Goal: Navigation & Orientation: Understand site structure

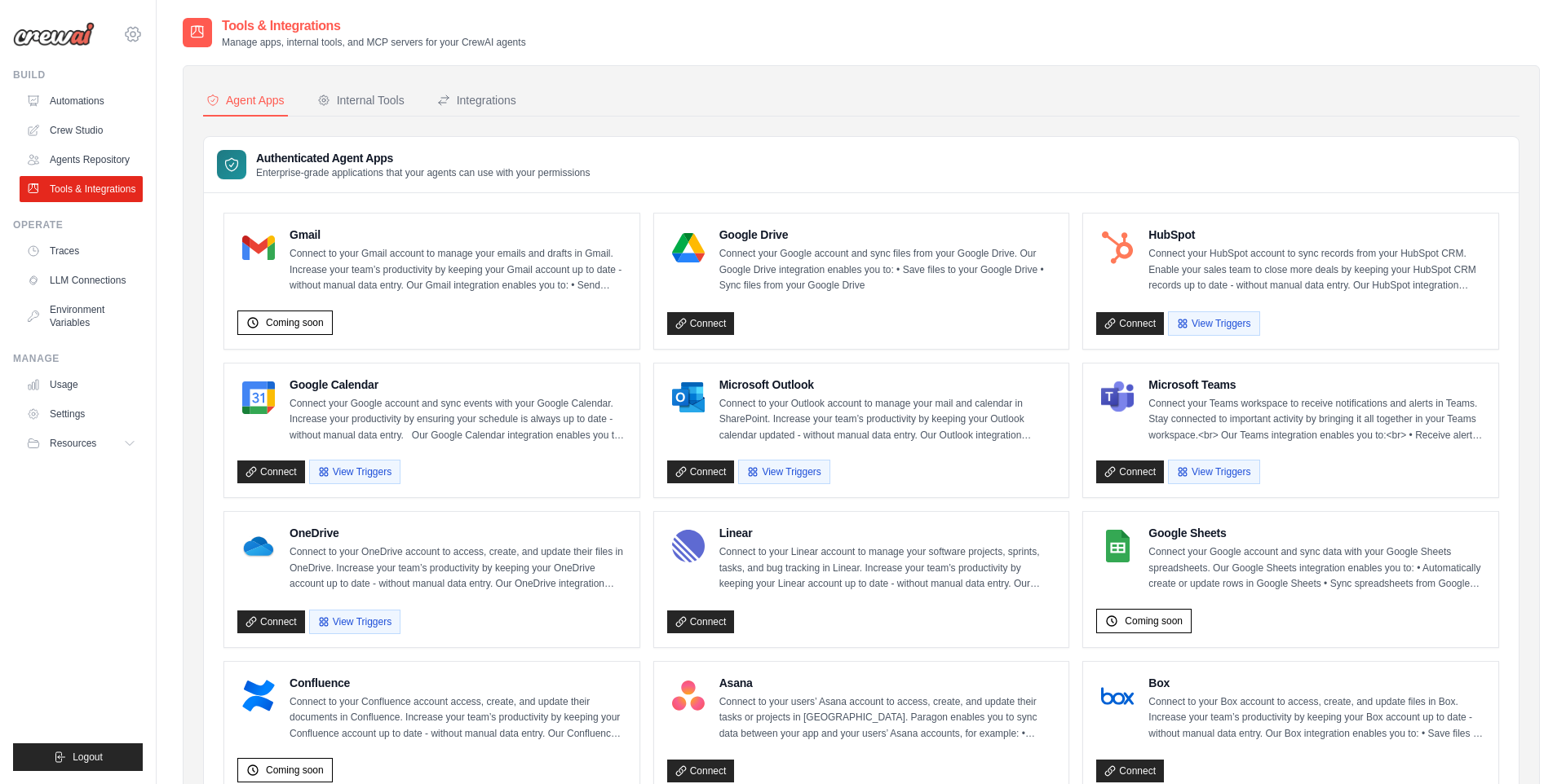
click at [133, 33] on icon at bounding box center [133, 34] width 19 height 19
click at [80, 166] on link "Agents Repository" at bounding box center [82, 160] width 123 height 26
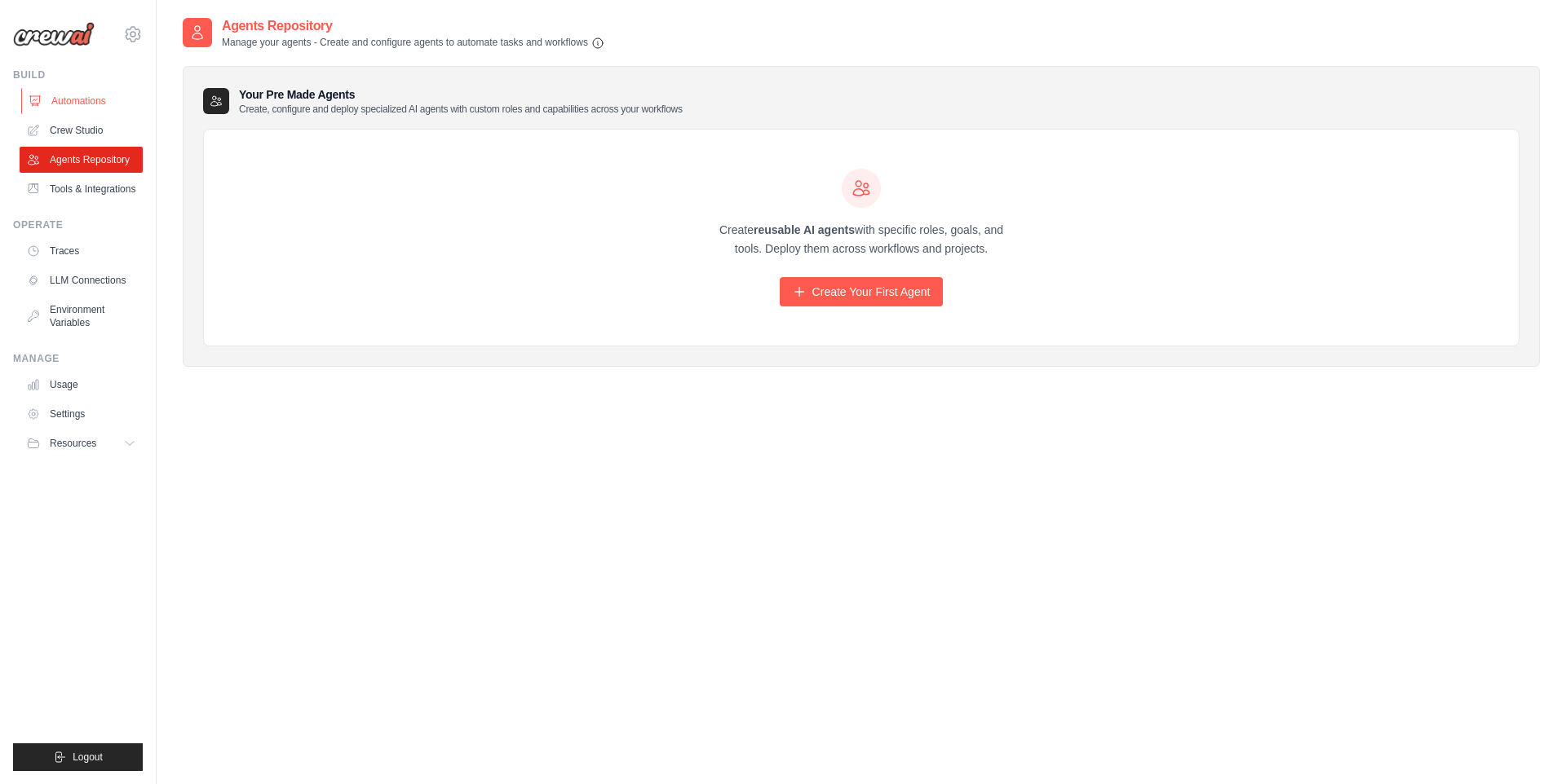
click at [73, 106] on link "Automations" at bounding box center [82, 100] width 123 height 26
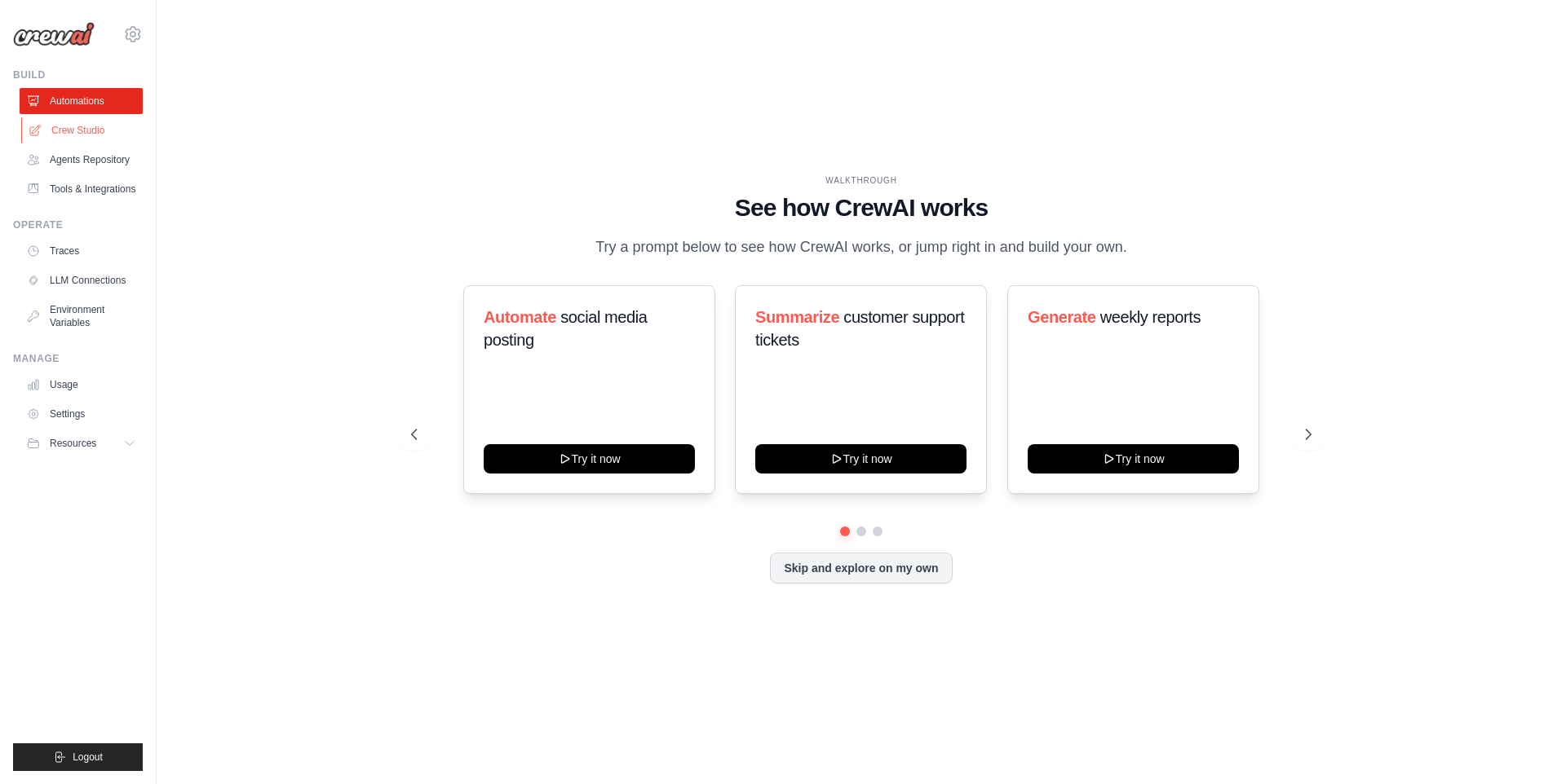
click at [93, 133] on link "Crew Studio" at bounding box center [82, 130] width 123 height 26
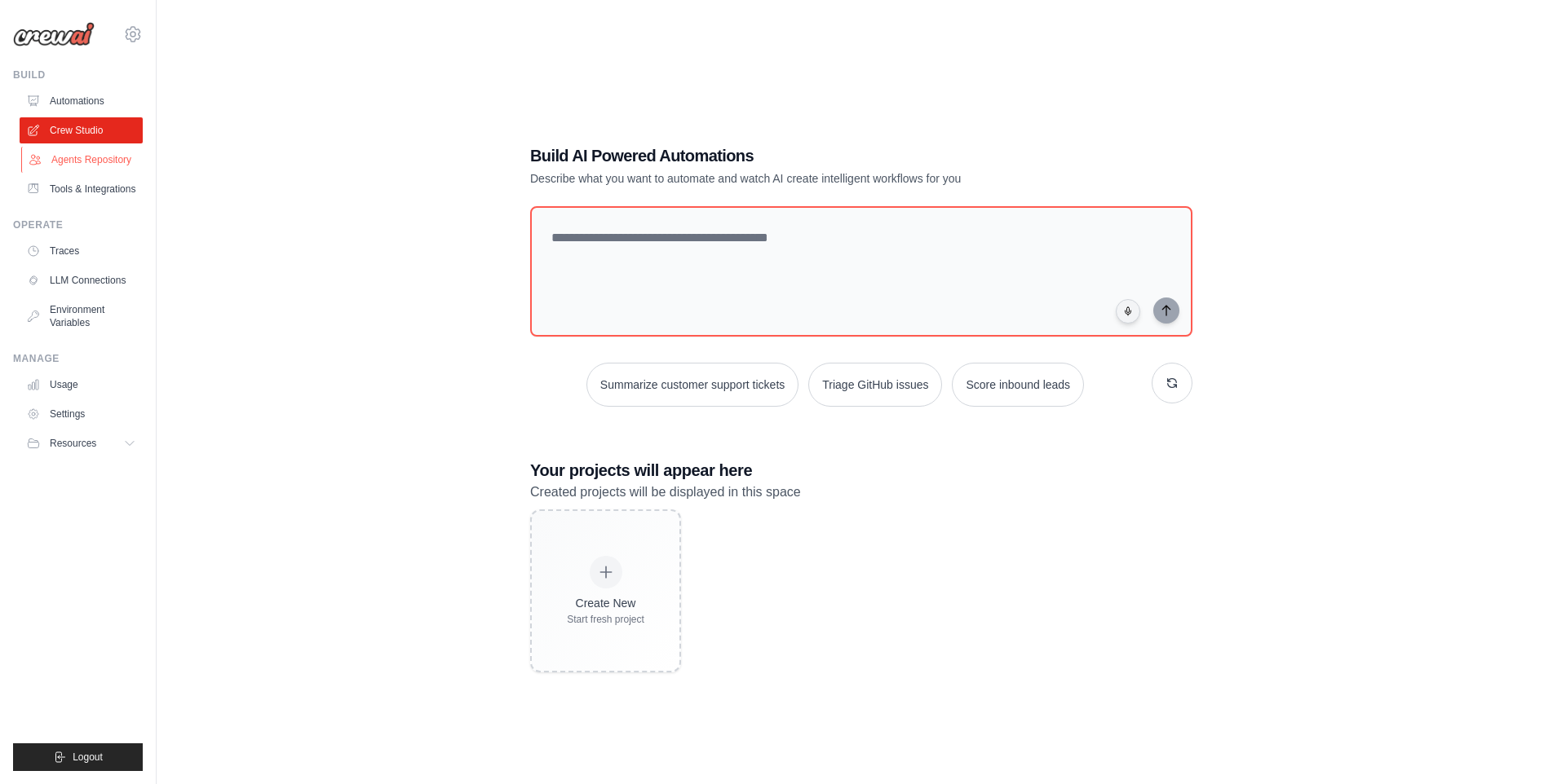
click at [95, 169] on link "Agents Repository" at bounding box center [82, 160] width 123 height 26
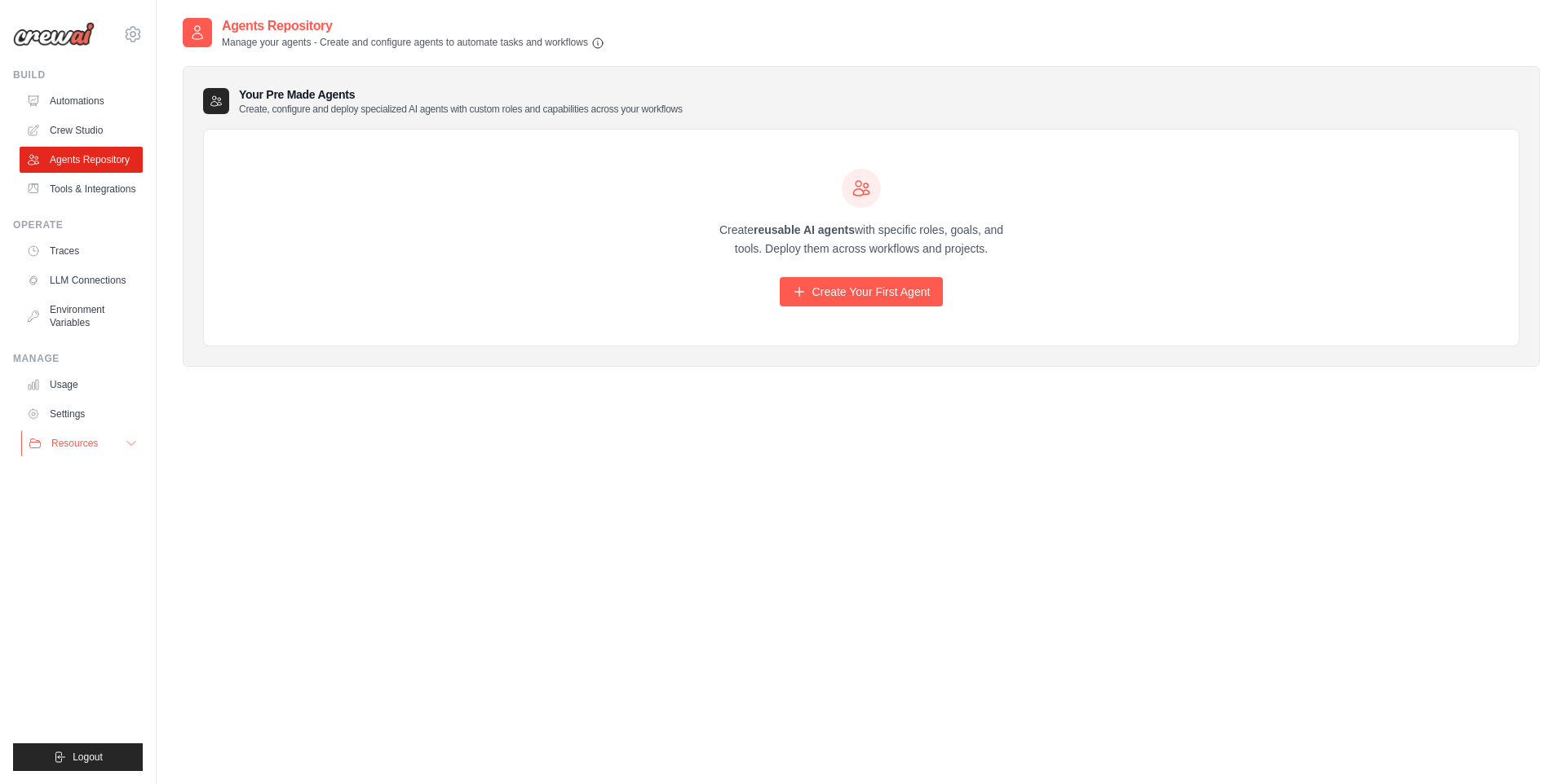
click at [89, 452] on button "Resources" at bounding box center [82, 443] width 123 height 26
click at [75, 410] on link "Settings" at bounding box center [82, 414] width 123 height 26
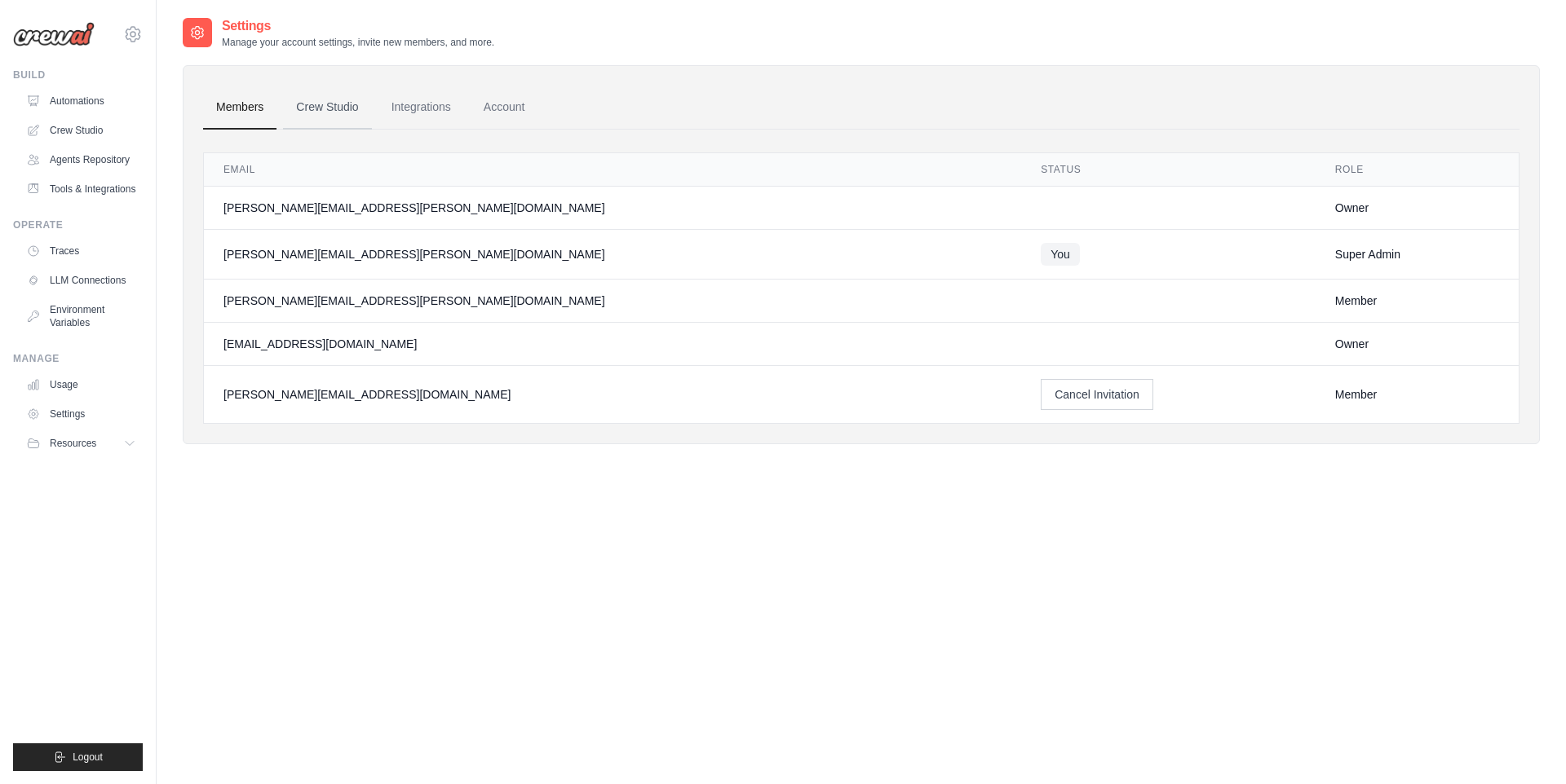
click at [341, 113] on link "Crew Studio" at bounding box center [327, 108] width 88 height 44
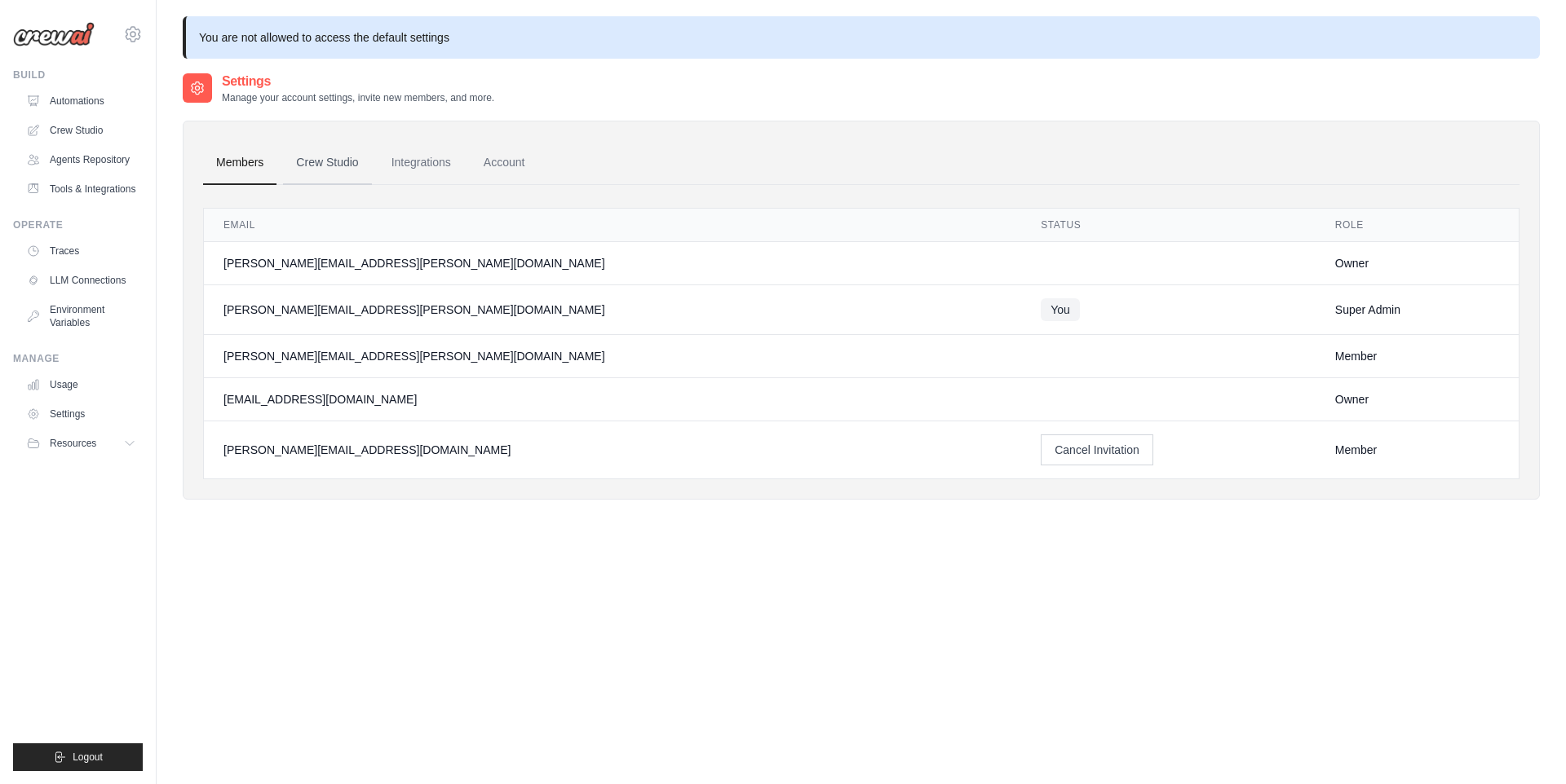
click at [317, 163] on link "Crew Studio" at bounding box center [327, 163] width 88 height 44
click at [433, 173] on link "Integrations" at bounding box center [422, 163] width 86 height 44
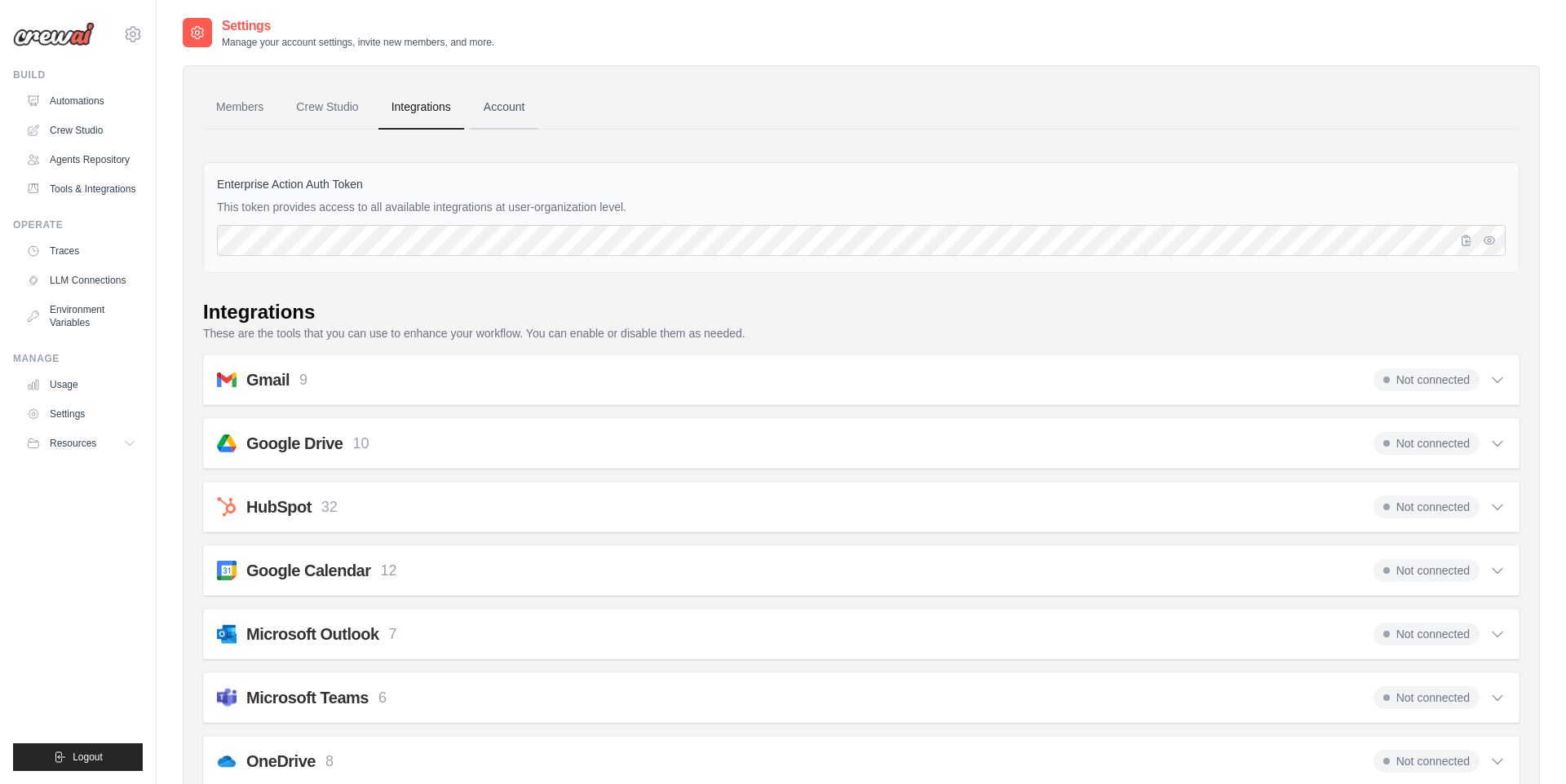
click at [481, 114] on link "Account" at bounding box center [504, 108] width 68 height 44
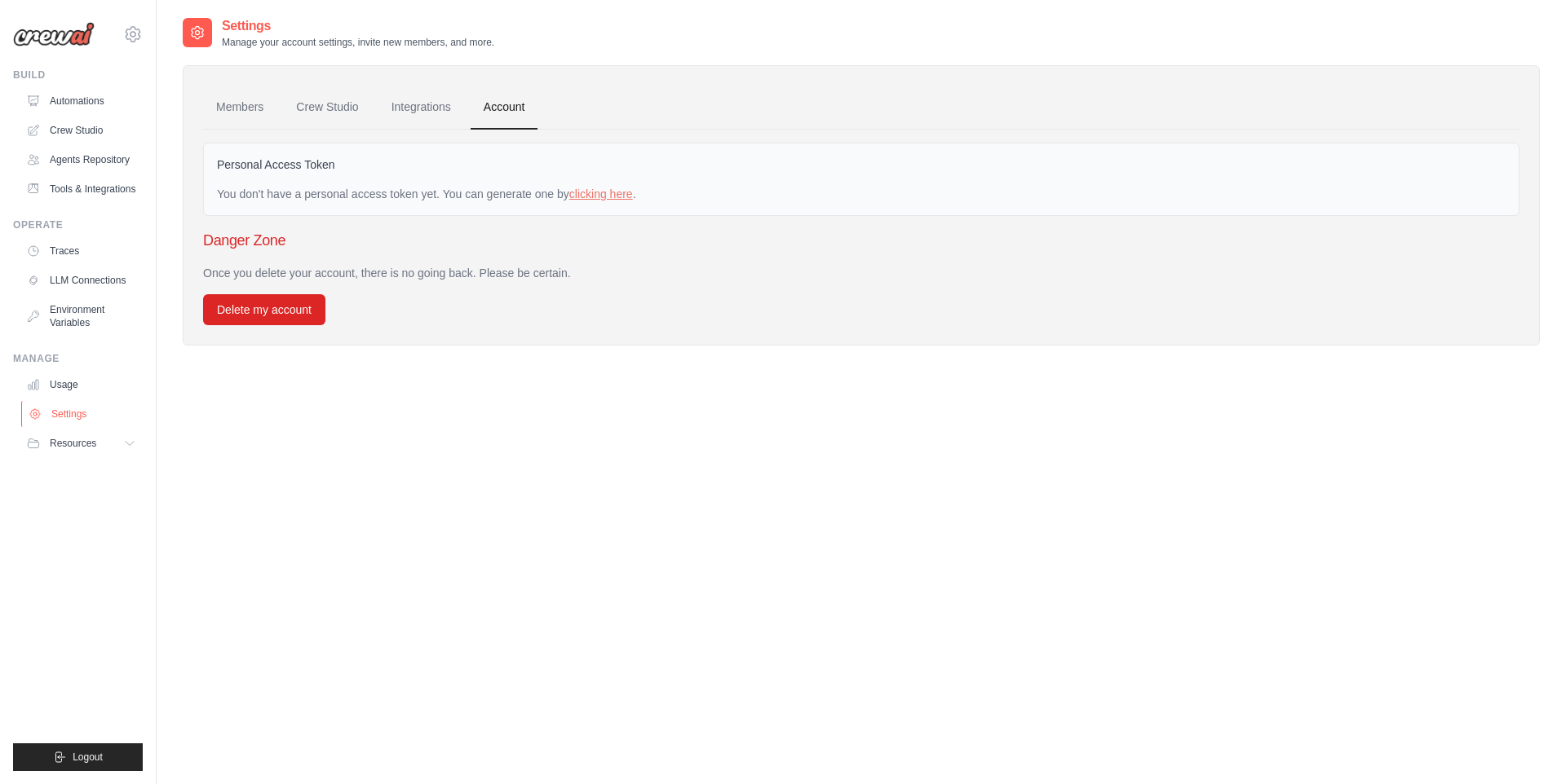
click at [59, 411] on link "Settings" at bounding box center [82, 414] width 123 height 26
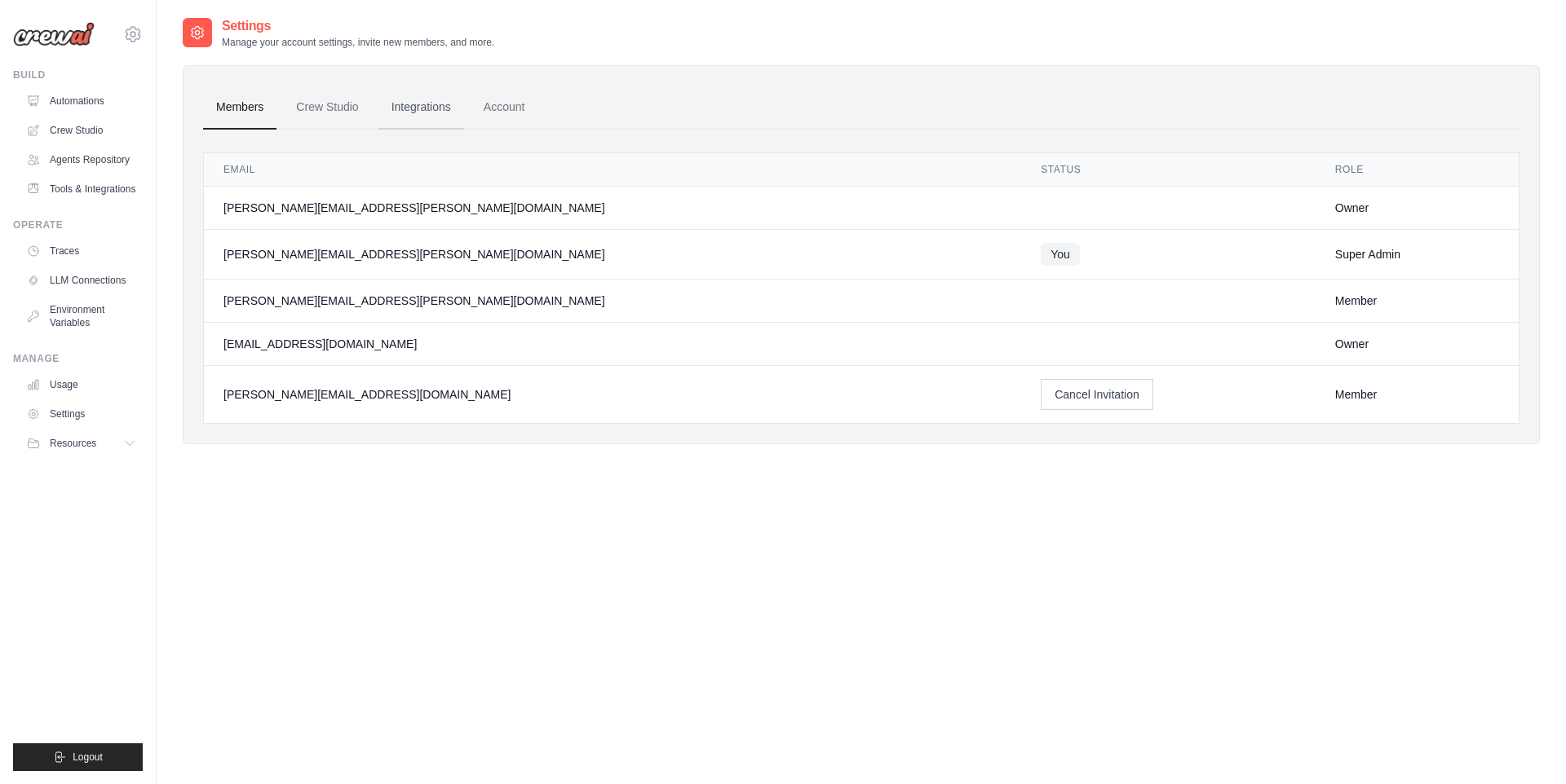
click at [408, 98] on link "Integrations" at bounding box center [422, 108] width 86 height 44
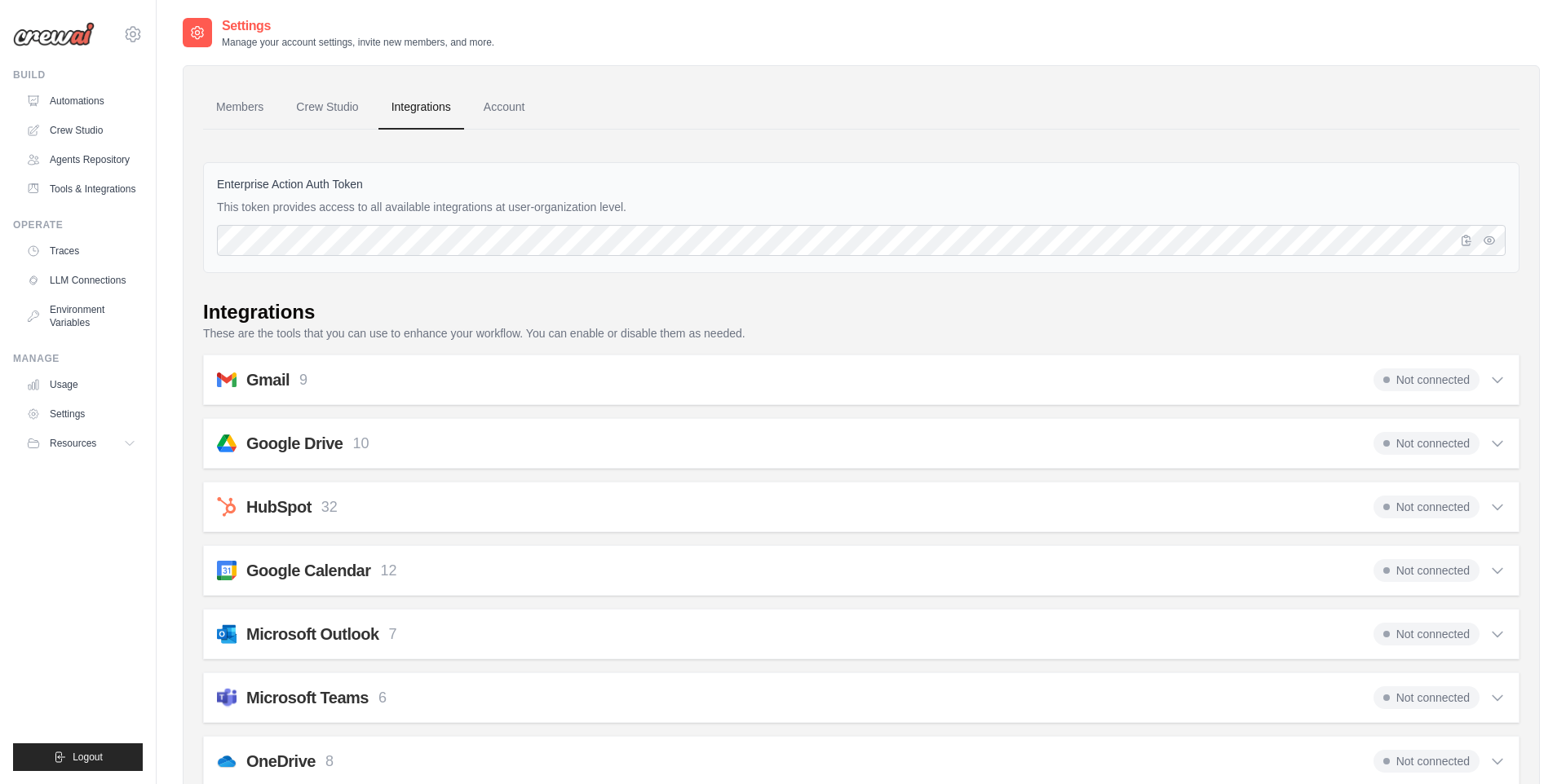
click at [313, 394] on div "Gmail 9 Not connected Select all Send an Email: gmail_send_email Get an Email b…" at bounding box center [861, 380] width 1316 height 51
click at [313, 390] on div "Gmail 9 Not connected" at bounding box center [861, 380] width 1289 height 23
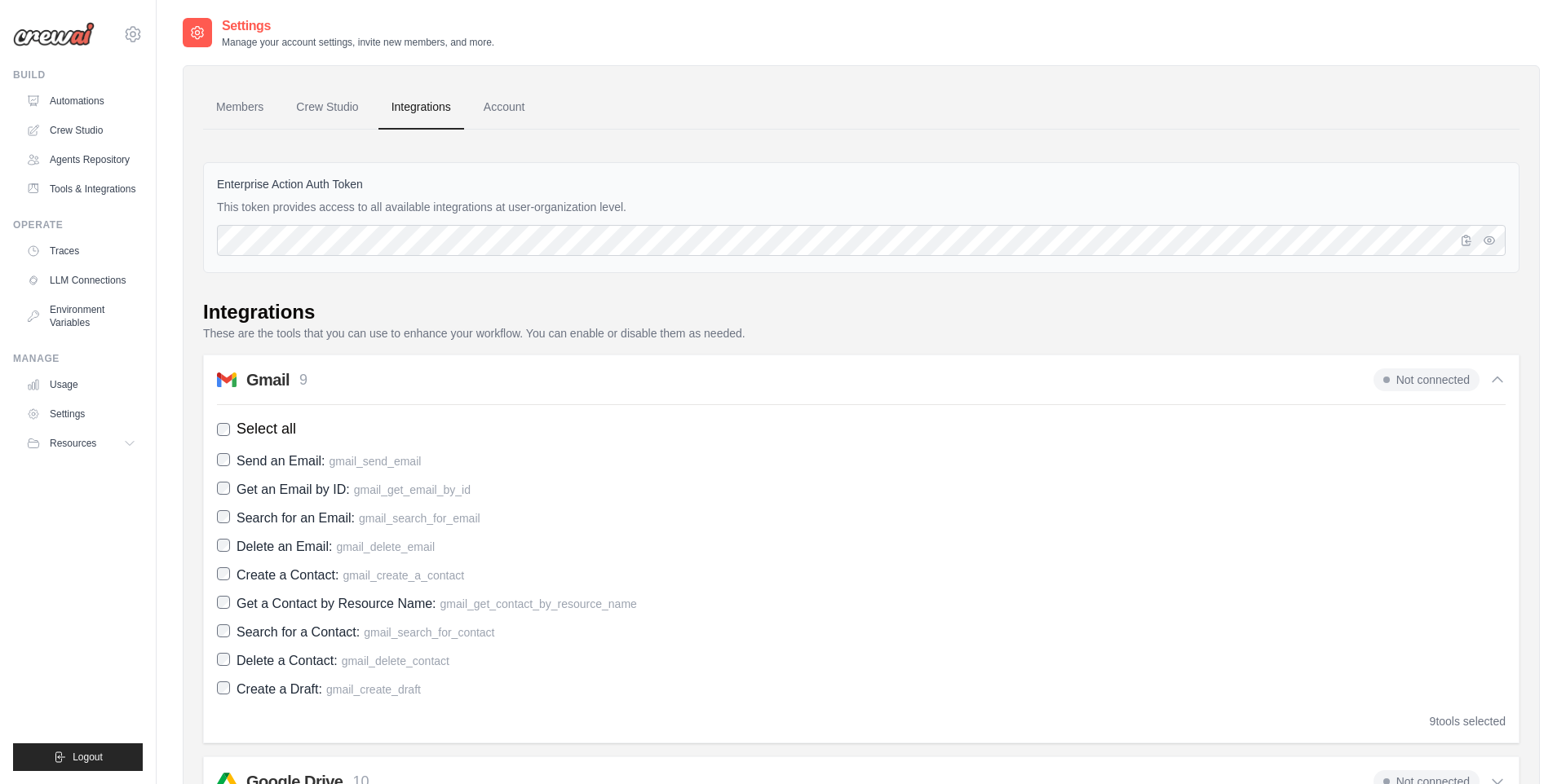
click at [313, 390] on div "Gmail 9 Not connected" at bounding box center [861, 380] width 1289 height 23
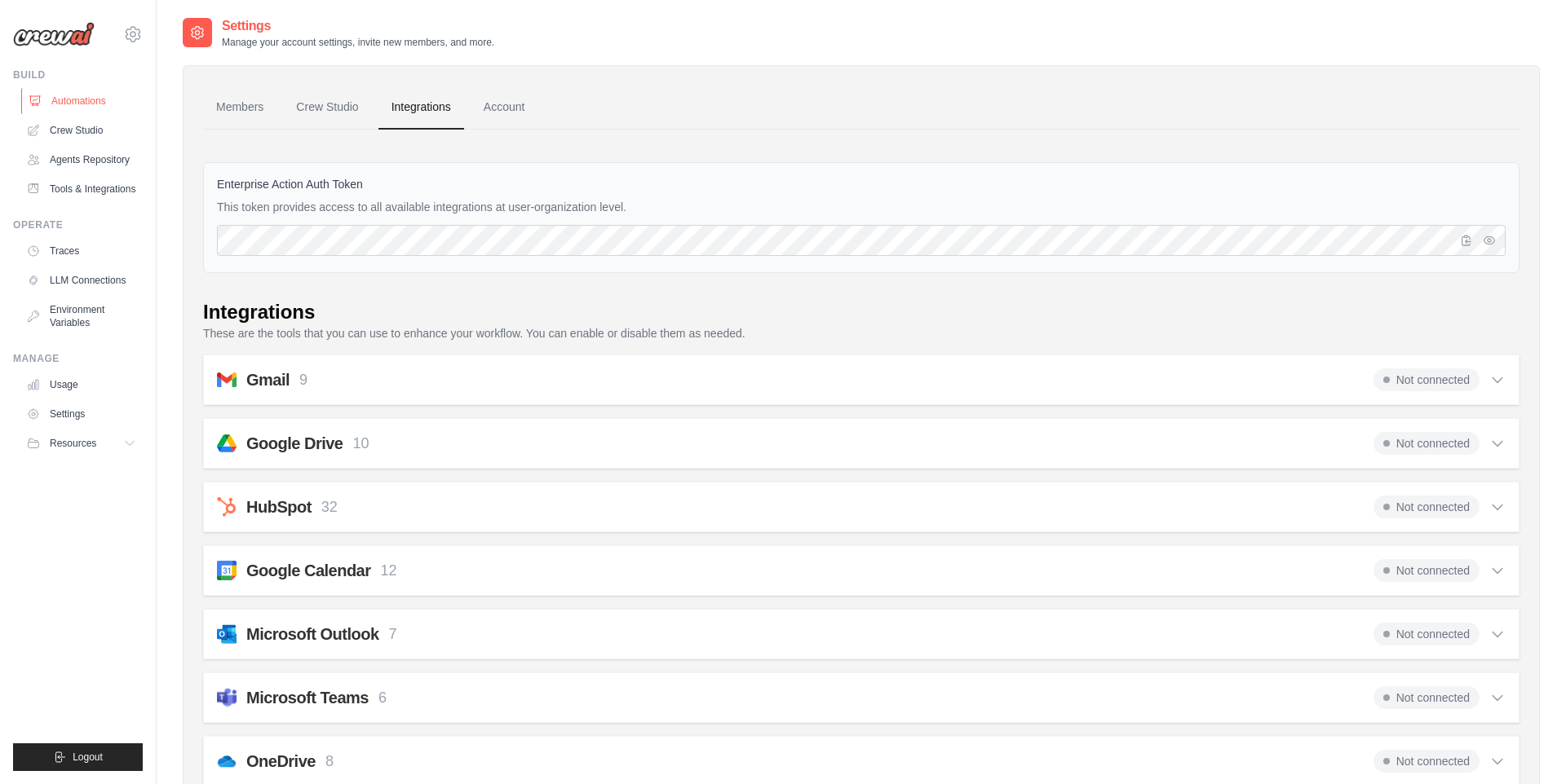
click at [89, 98] on link "Automations" at bounding box center [82, 100] width 123 height 26
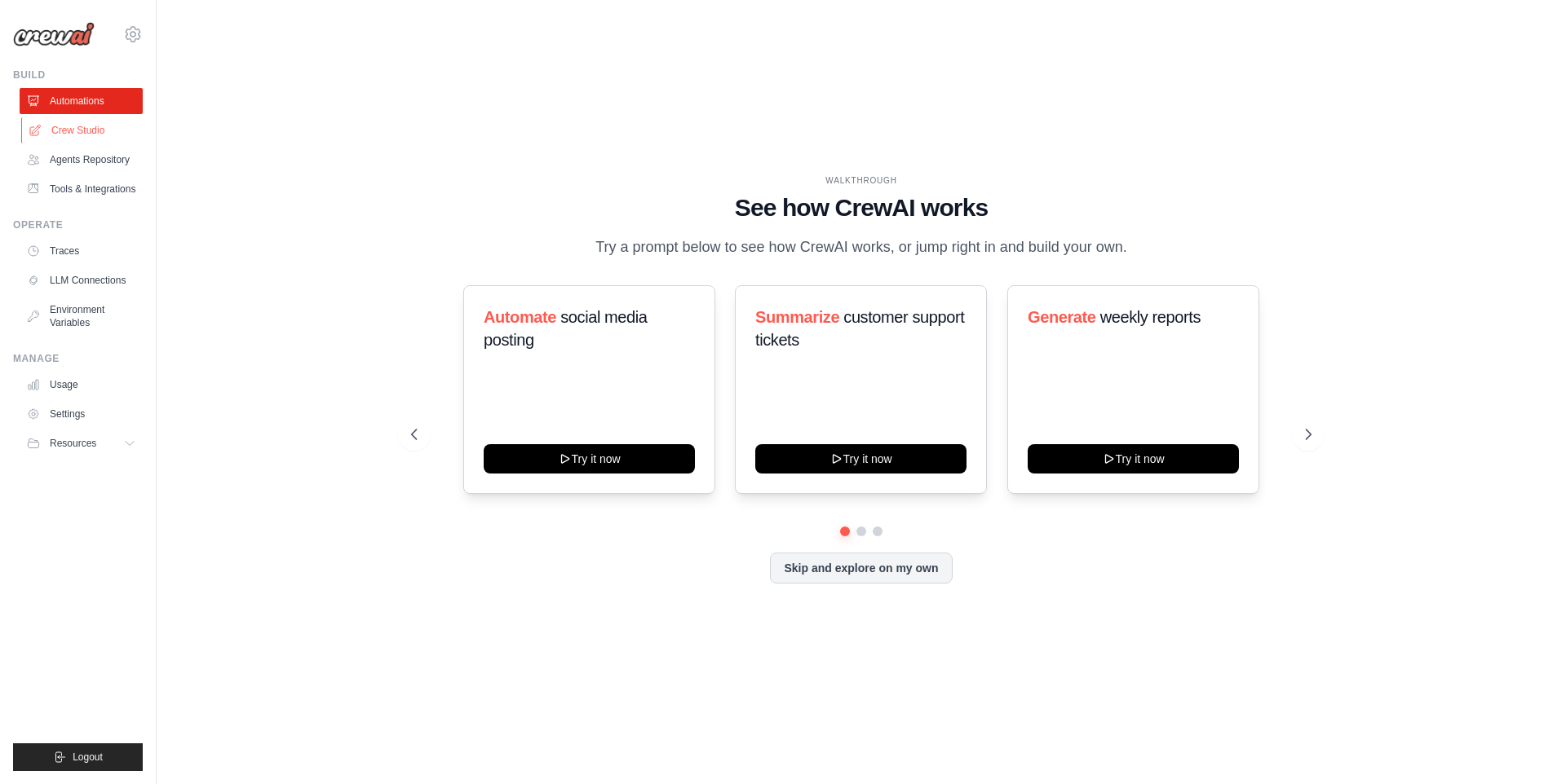
click at [85, 140] on link "Crew Studio" at bounding box center [82, 130] width 123 height 26
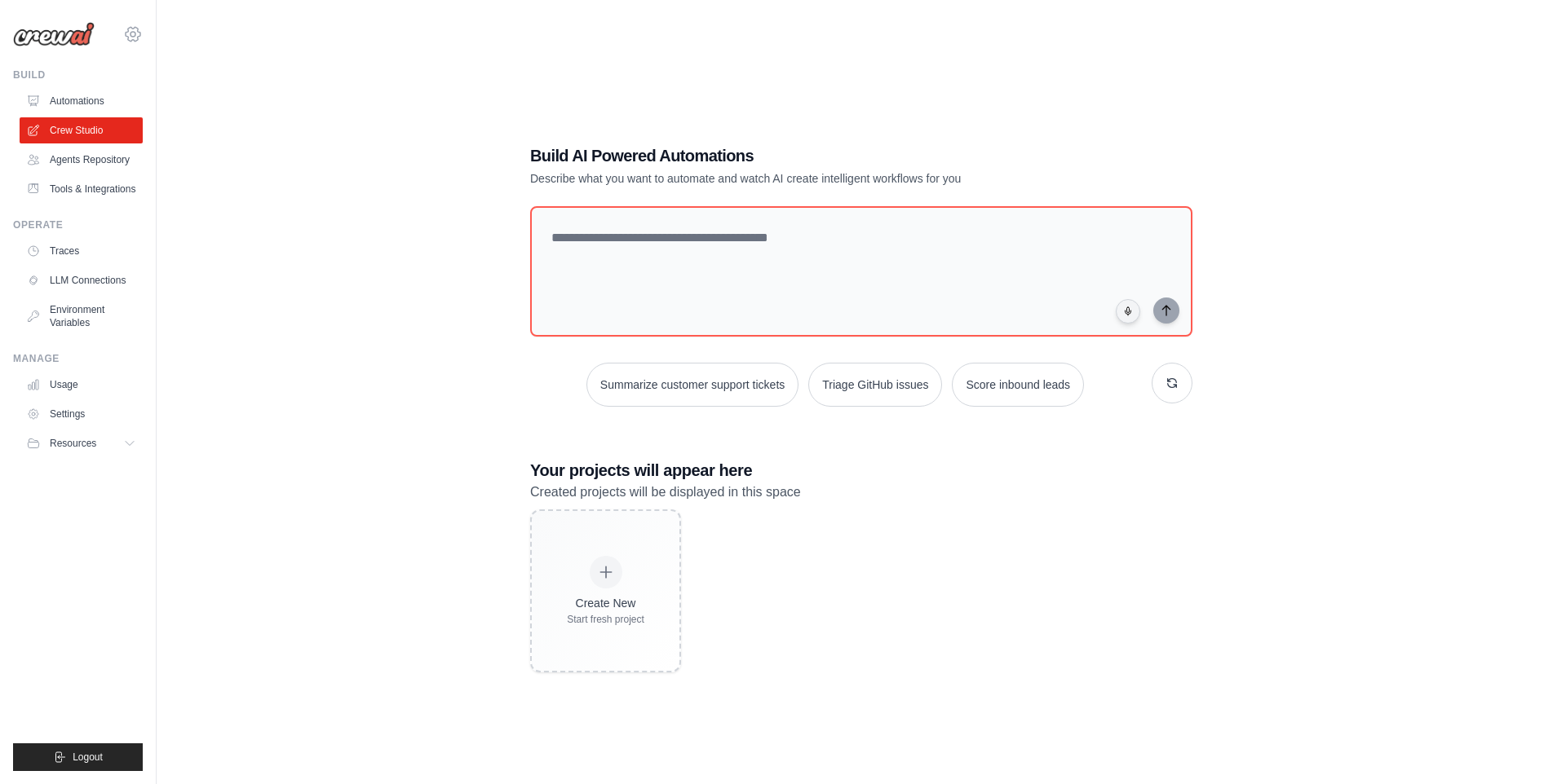
click at [132, 28] on icon at bounding box center [132, 33] width 14 height 13
click at [174, 191] on div "Settings" at bounding box center [201, 173] width 155 height 40
click at [176, 180] on span "Settings" at bounding box center [204, 173] width 129 height 16
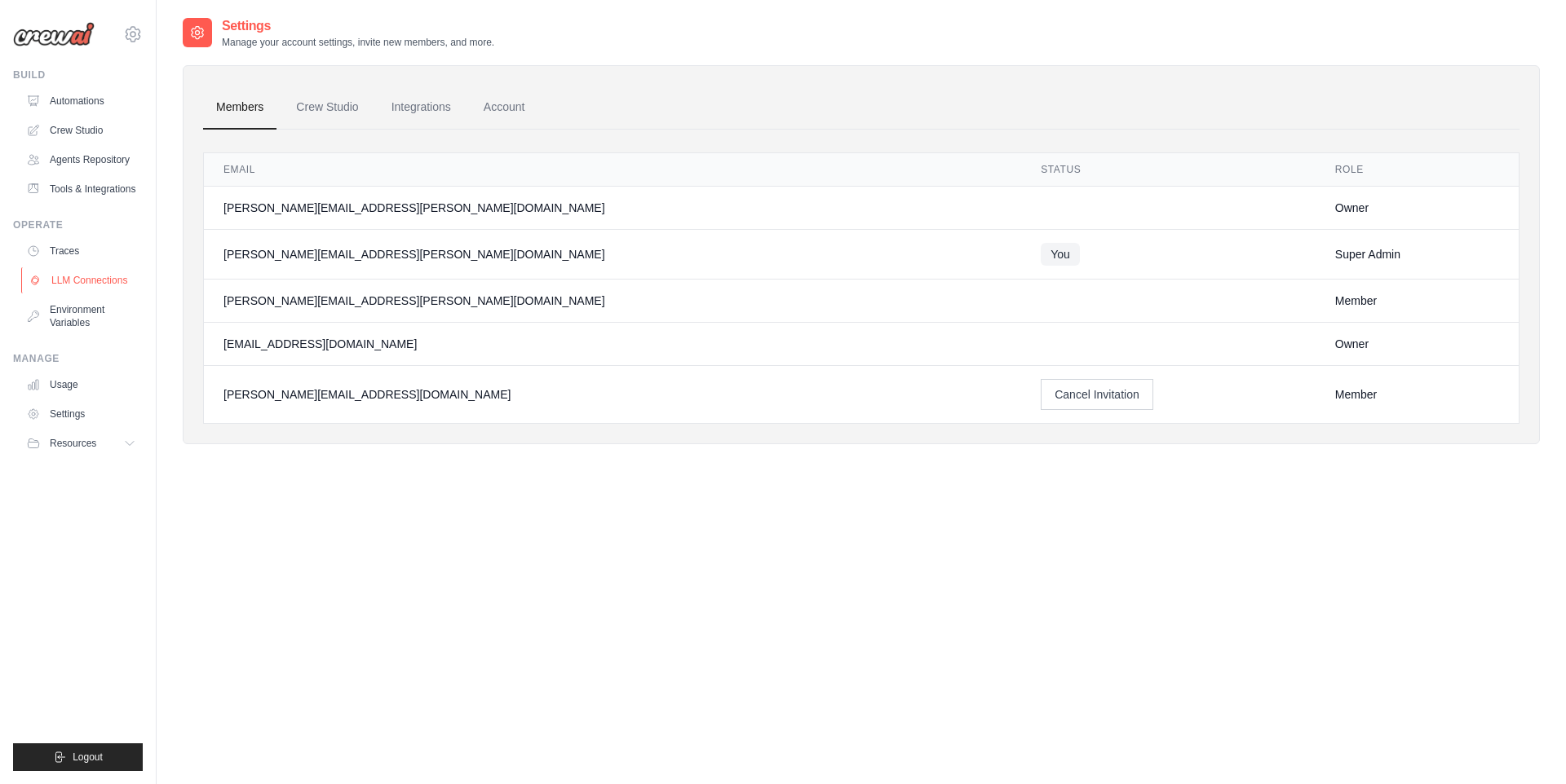
click at [50, 283] on link "LLM Connections" at bounding box center [82, 280] width 123 height 26
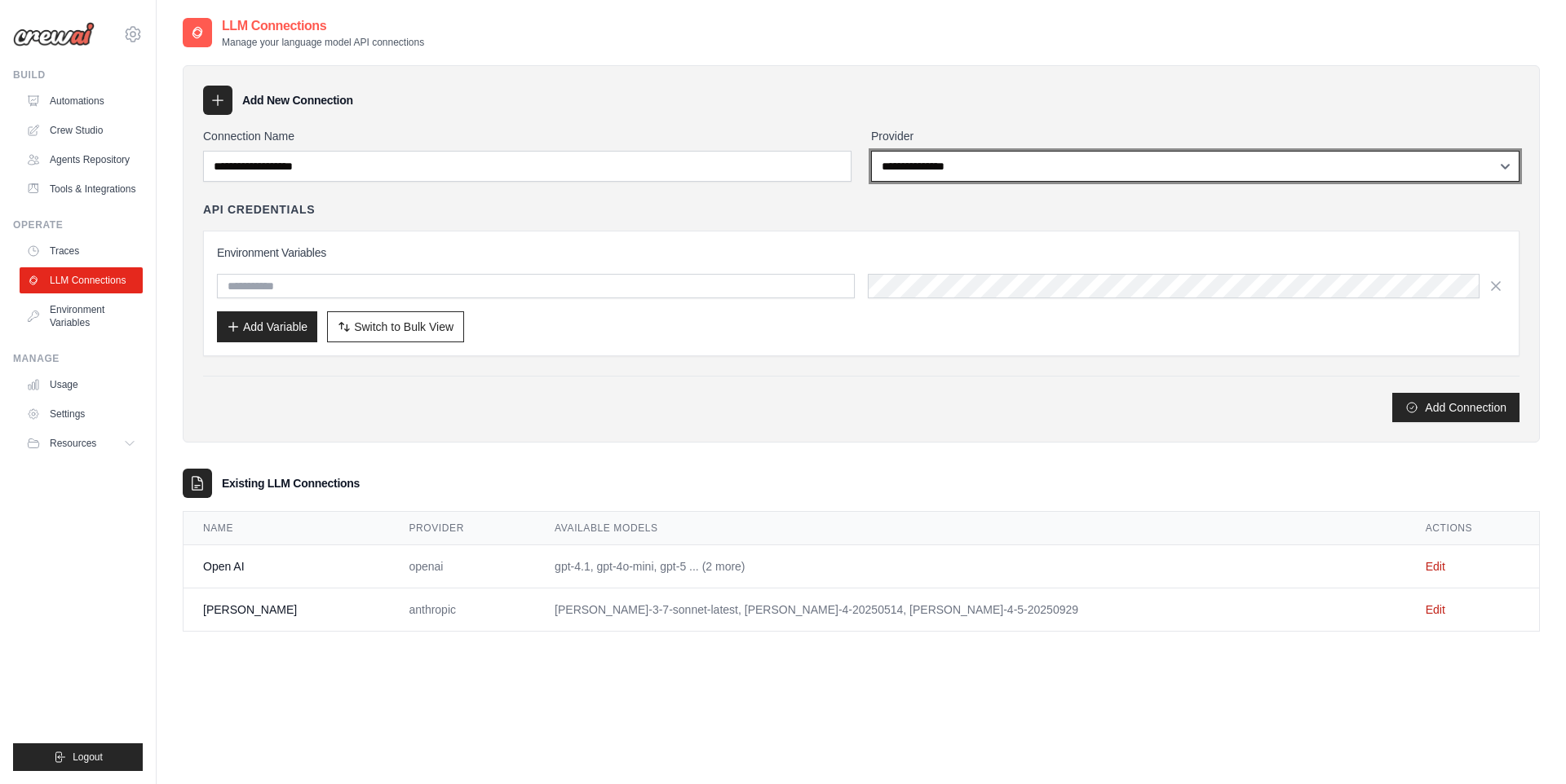
click at [961, 158] on select "**********" at bounding box center [1196, 166] width 649 height 31
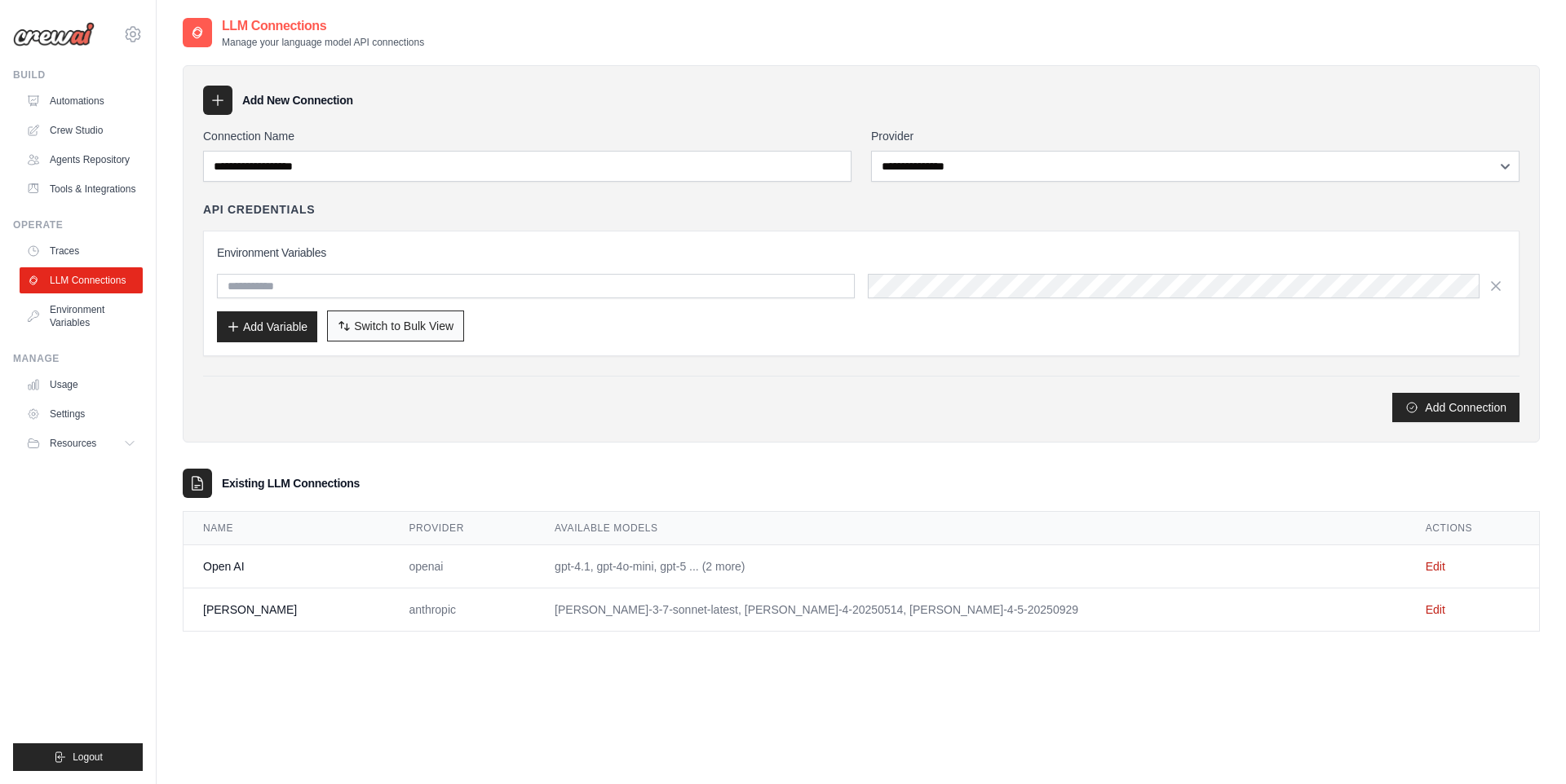
click at [439, 323] on span "Switch to Bulk View" at bounding box center [404, 326] width 99 height 16
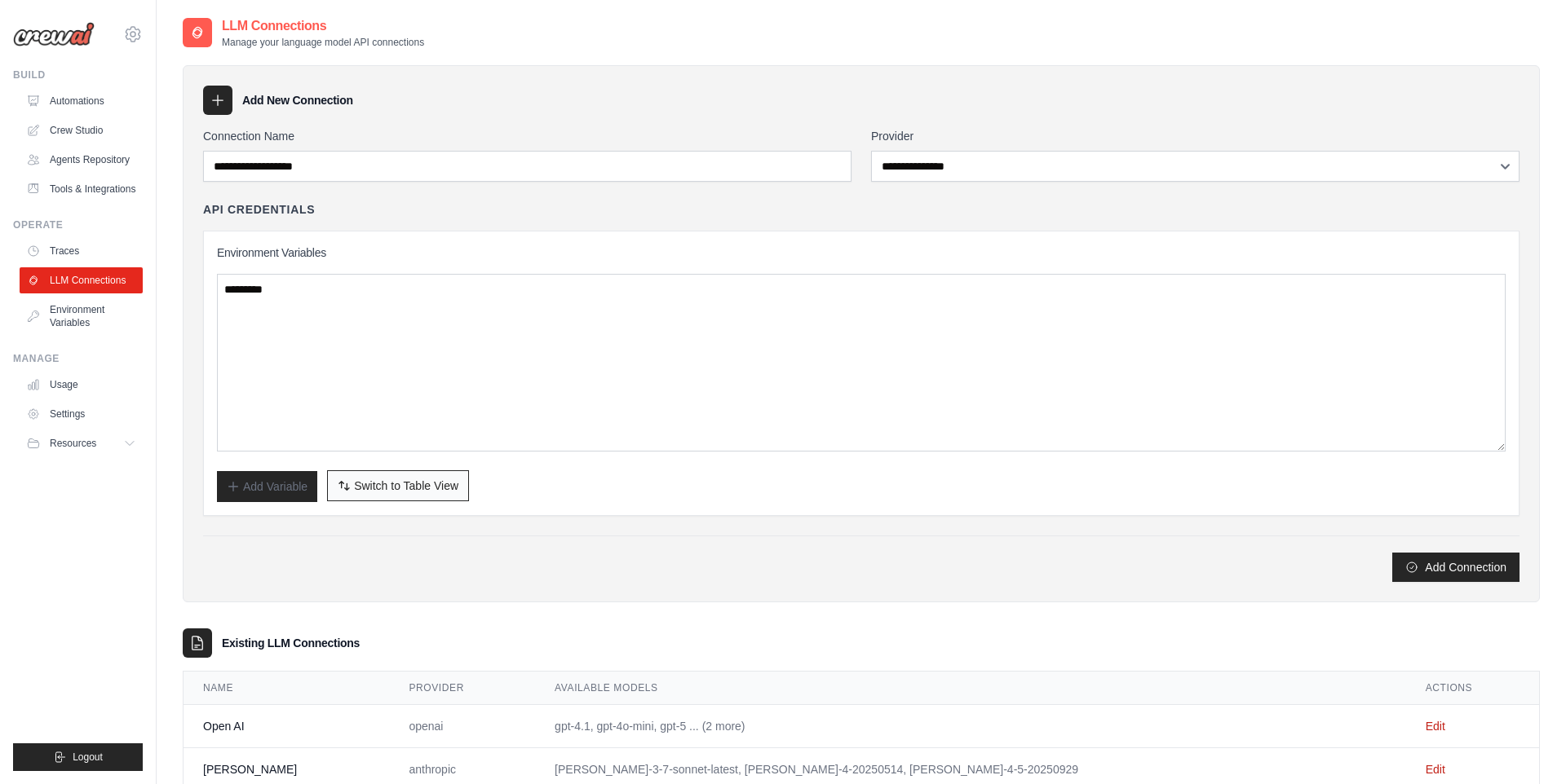
click at [430, 485] on span "Switch to Table View" at bounding box center [406, 486] width 104 height 16
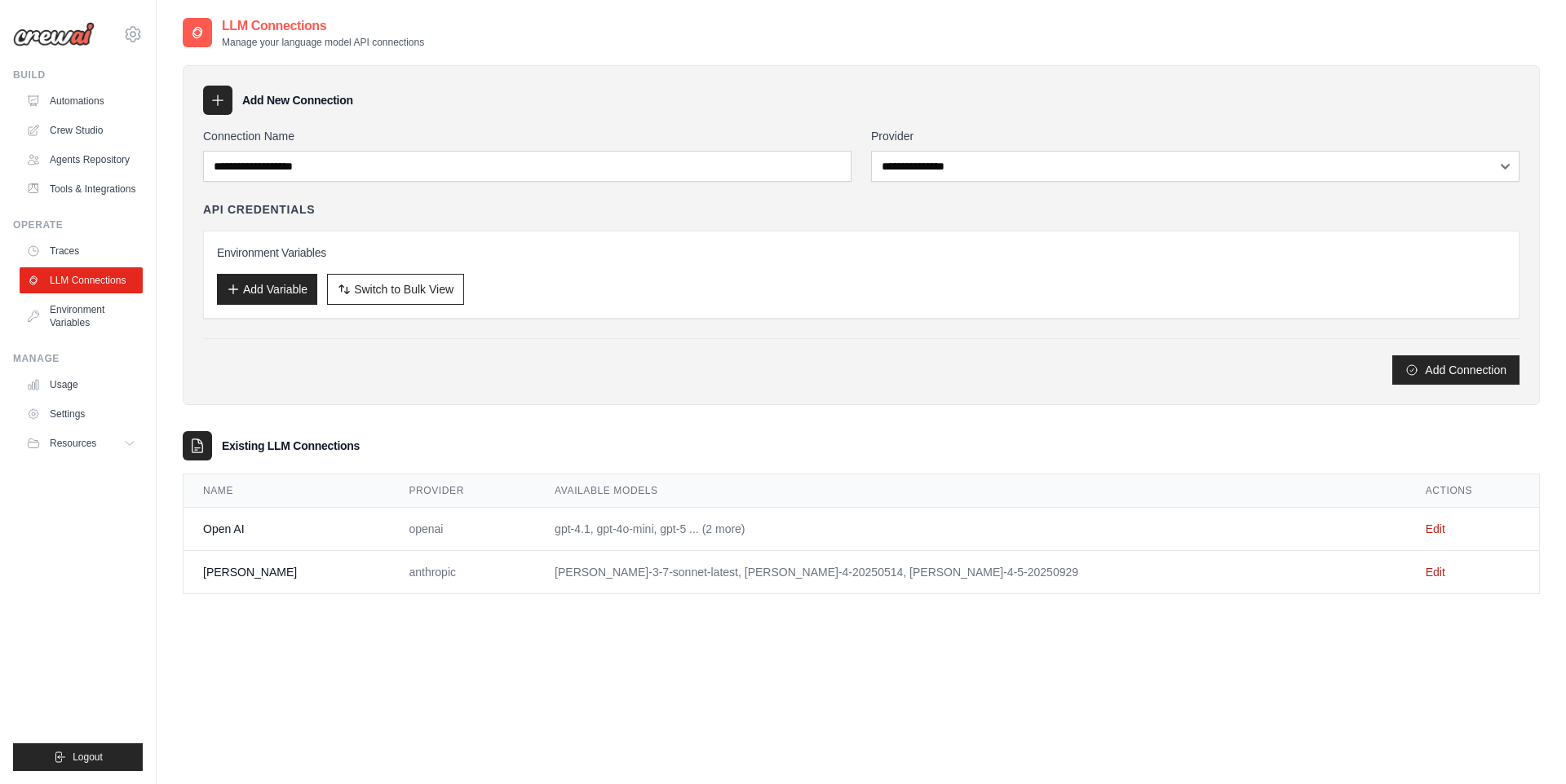
click at [1416, 537] on td "Edit" at bounding box center [1472, 529] width 133 height 43
click at [1426, 574] on link "Edit" at bounding box center [1436, 573] width 19 height 13
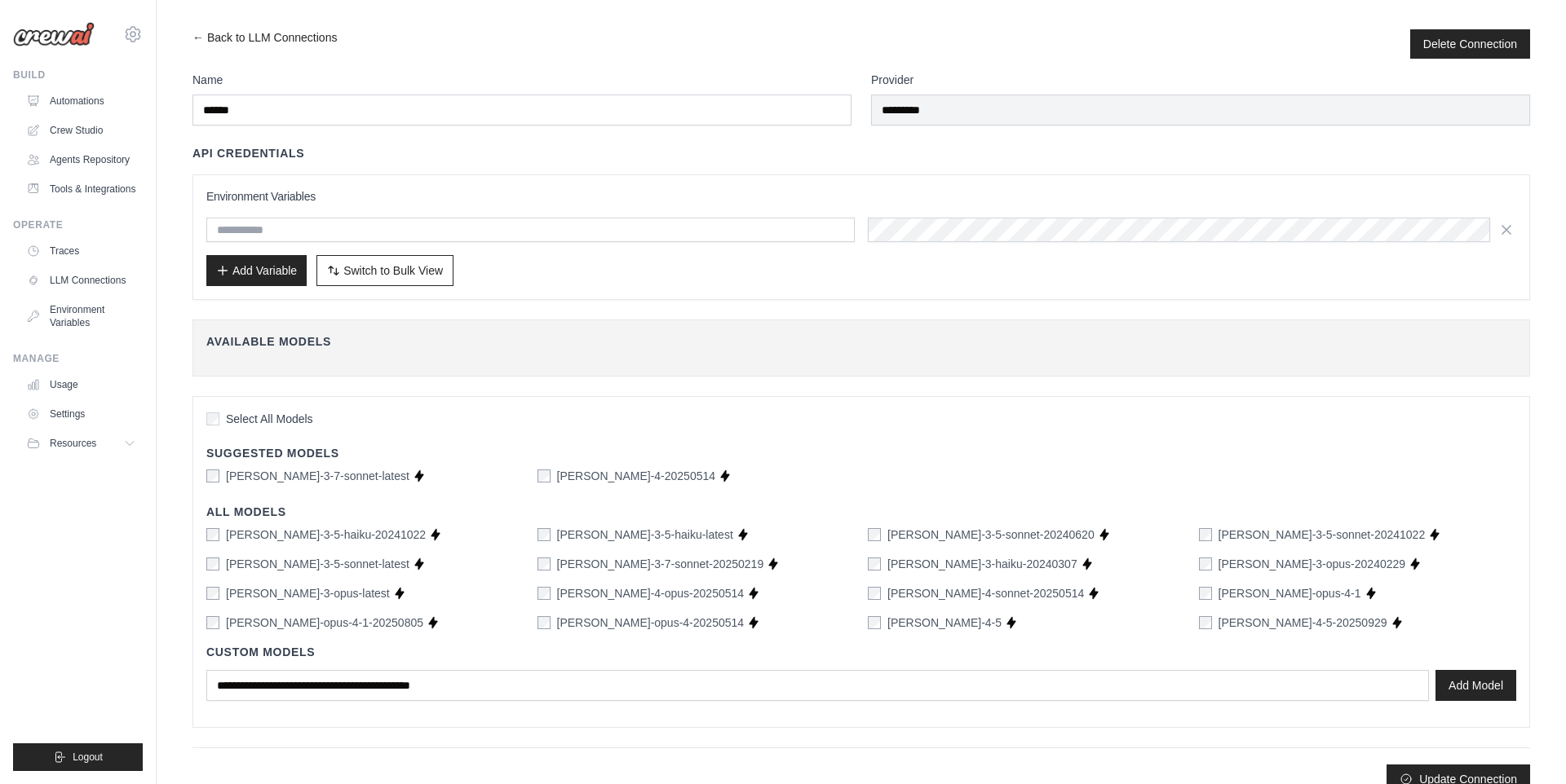
click at [333, 345] on h4 "Available Models" at bounding box center [862, 341] width 1311 height 16
click at [412, 273] on span "Switch to Bulk View" at bounding box center [393, 270] width 99 height 16
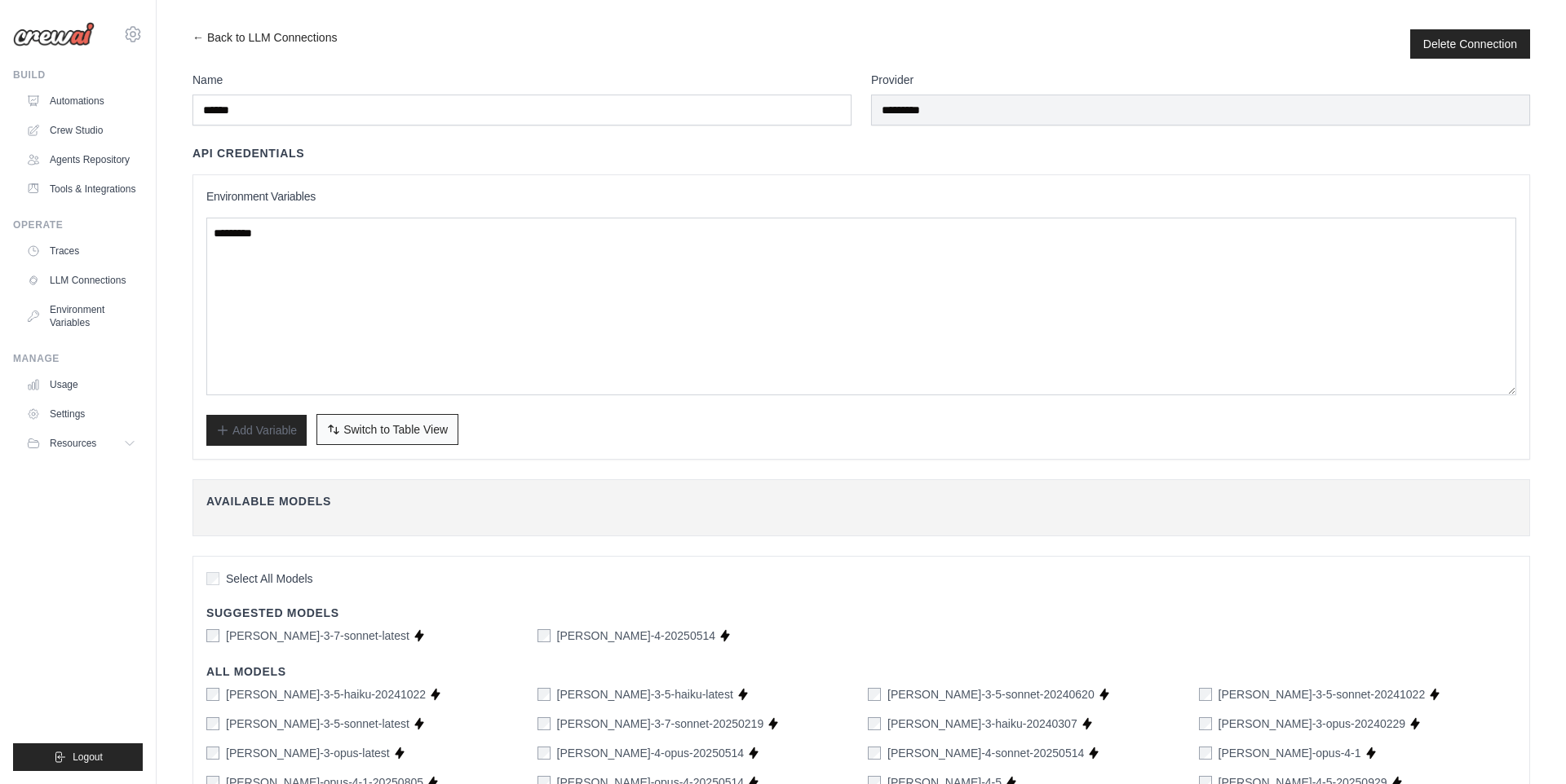
click at [386, 422] on span "Switch to Table View" at bounding box center [395, 429] width 104 height 16
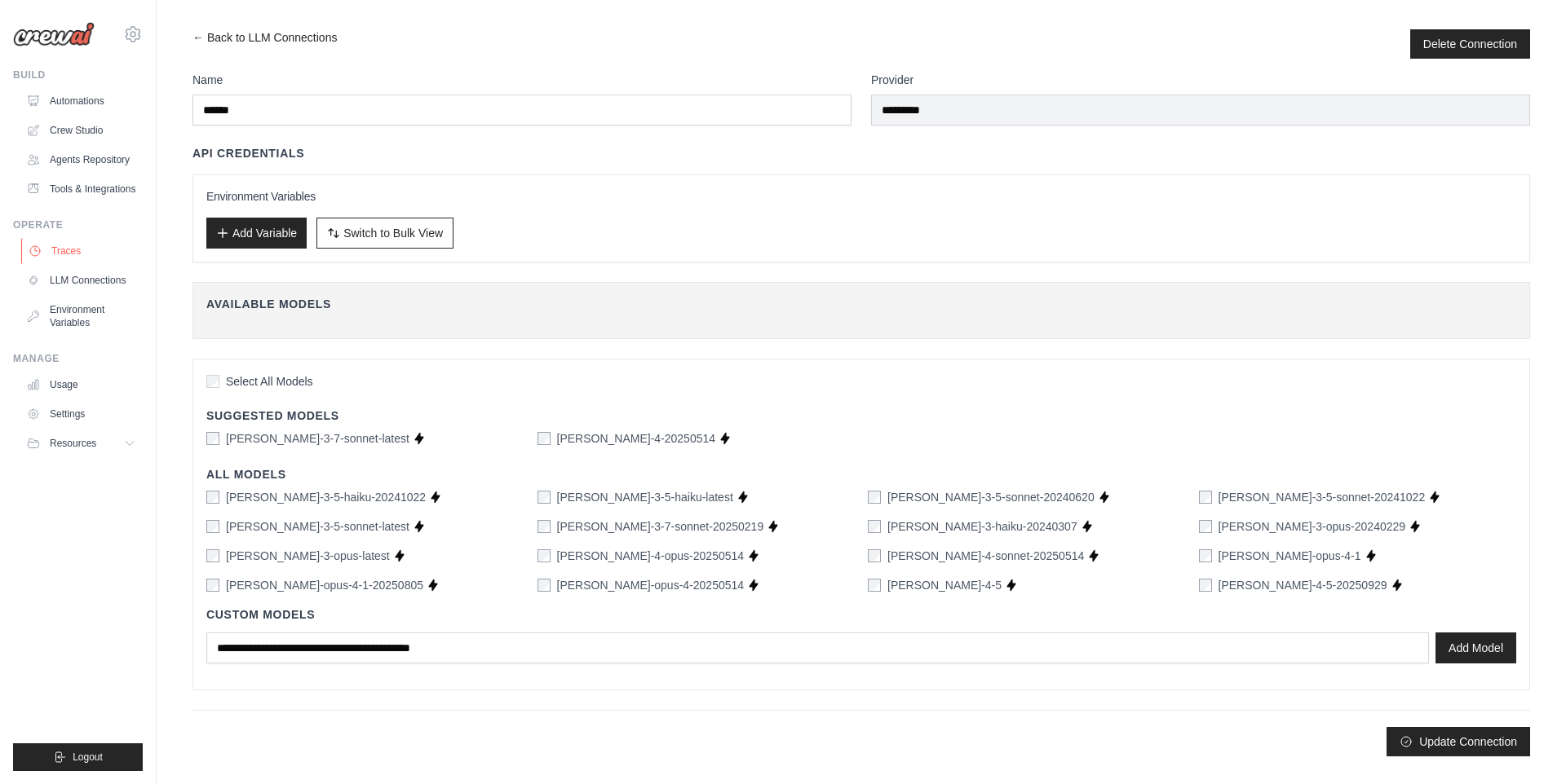
click at [81, 249] on link "Traces" at bounding box center [82, 250] width 123 height 26
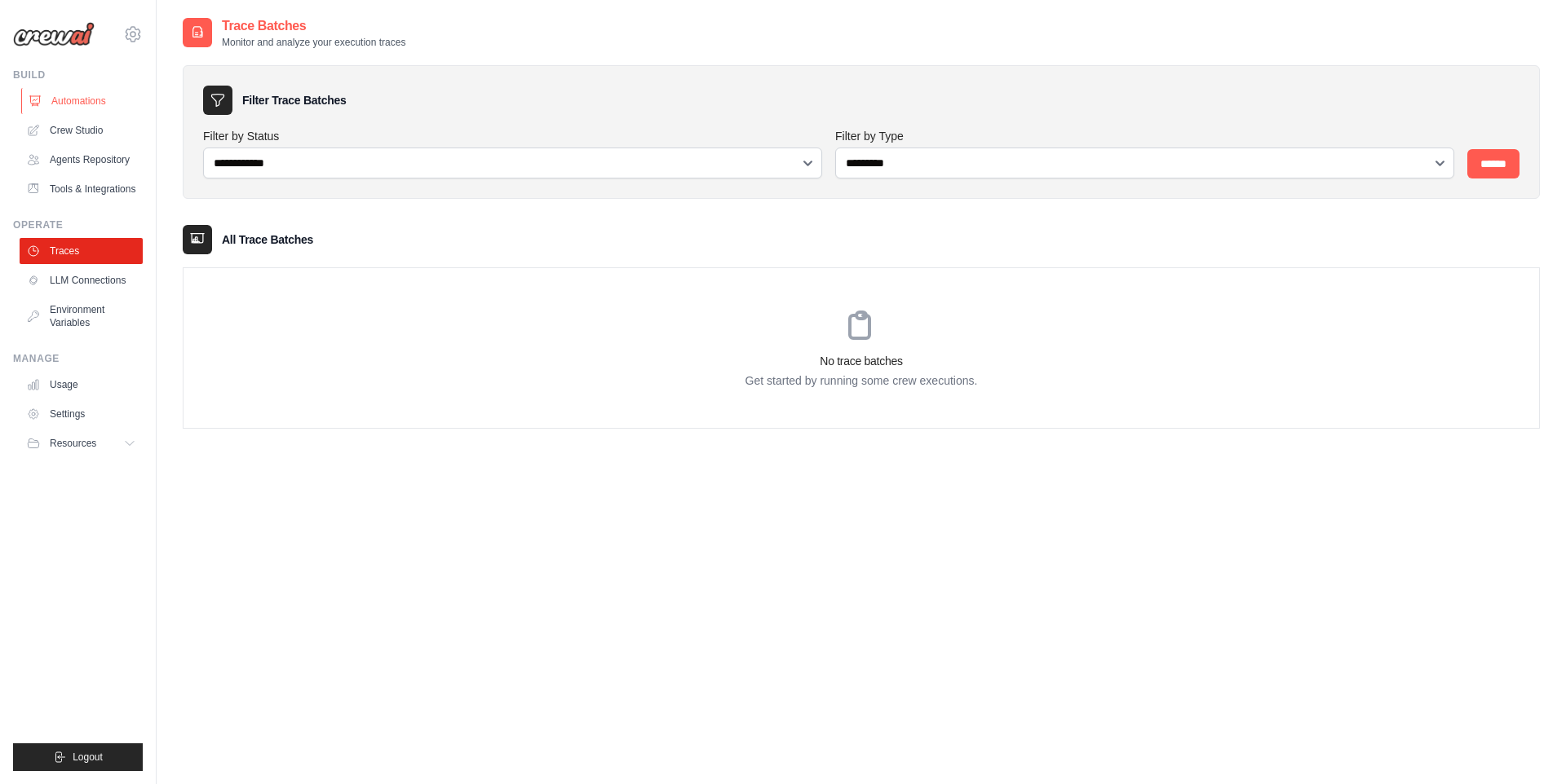
click at [67, 100] on link "Automations" at bounding box center [82, 100] width 123 height 26
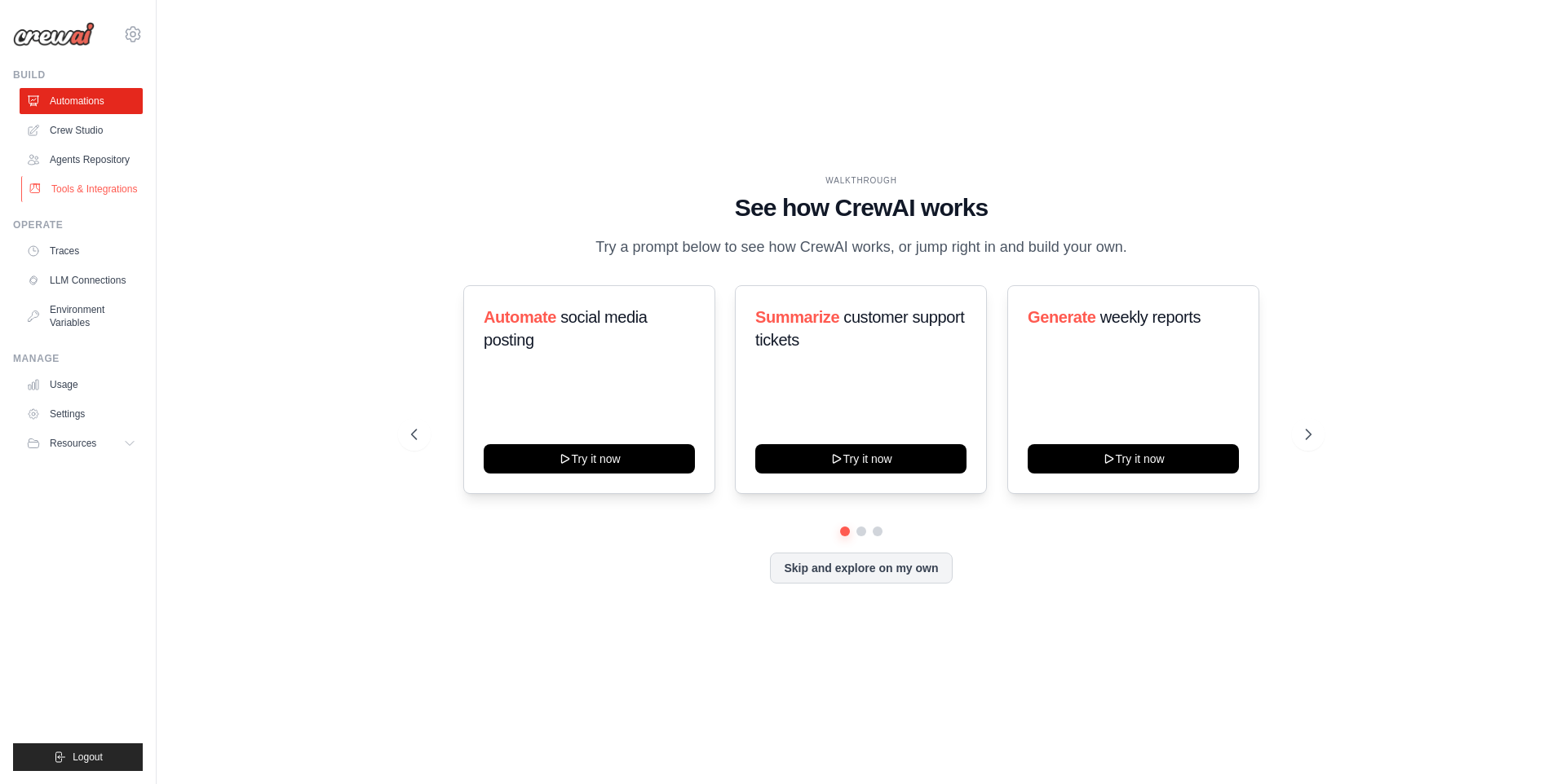
click at [70, 181] on link "Tools & Integrations" at bounding box center [82, 188] width 123 height 26
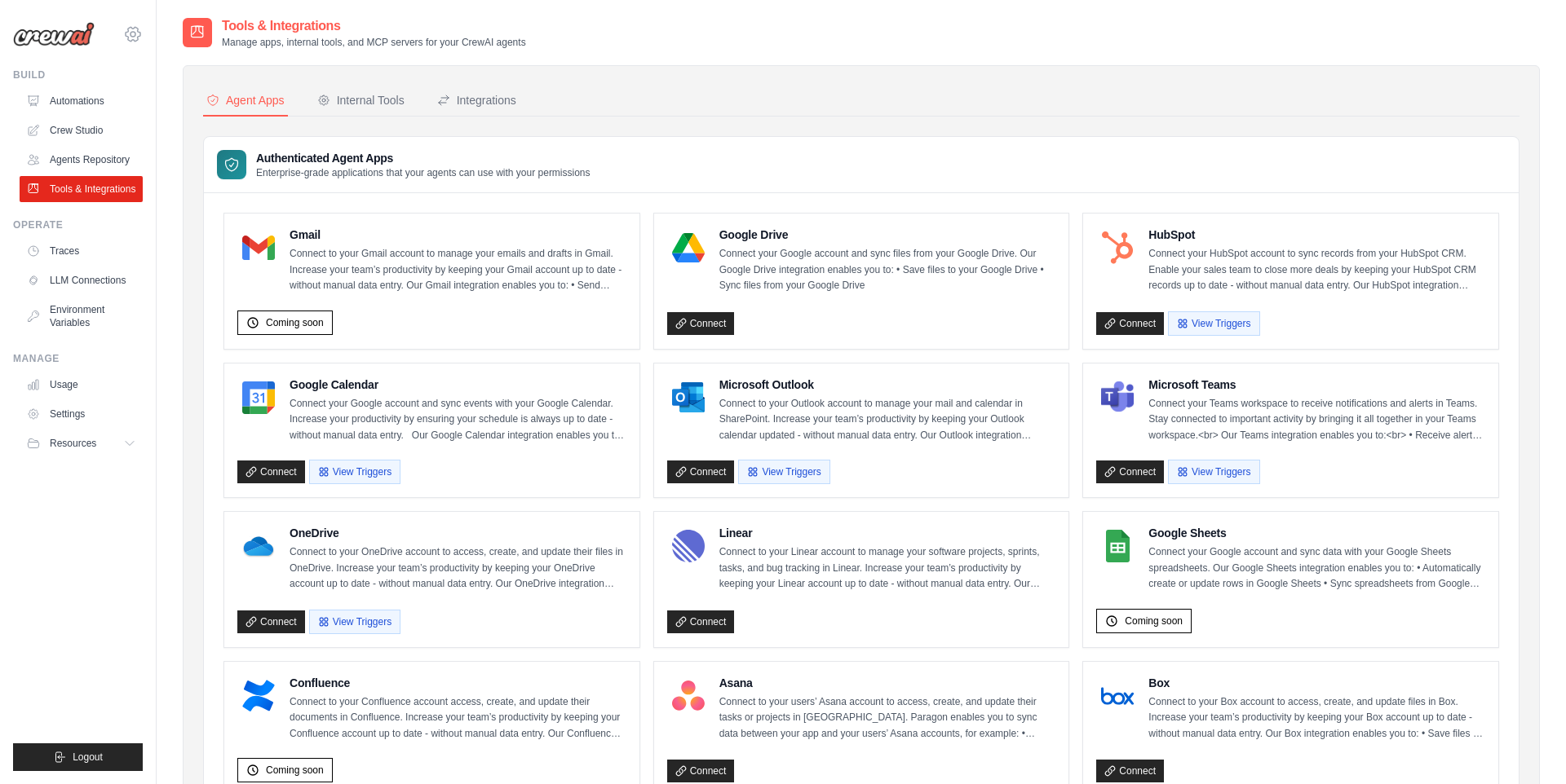
click at [142, 30] on icon at bounding box center [133, 34] width 19 height 19
click at [158, 145] on link "Your organization" at bounding box center [202, 134] width 155 height 33
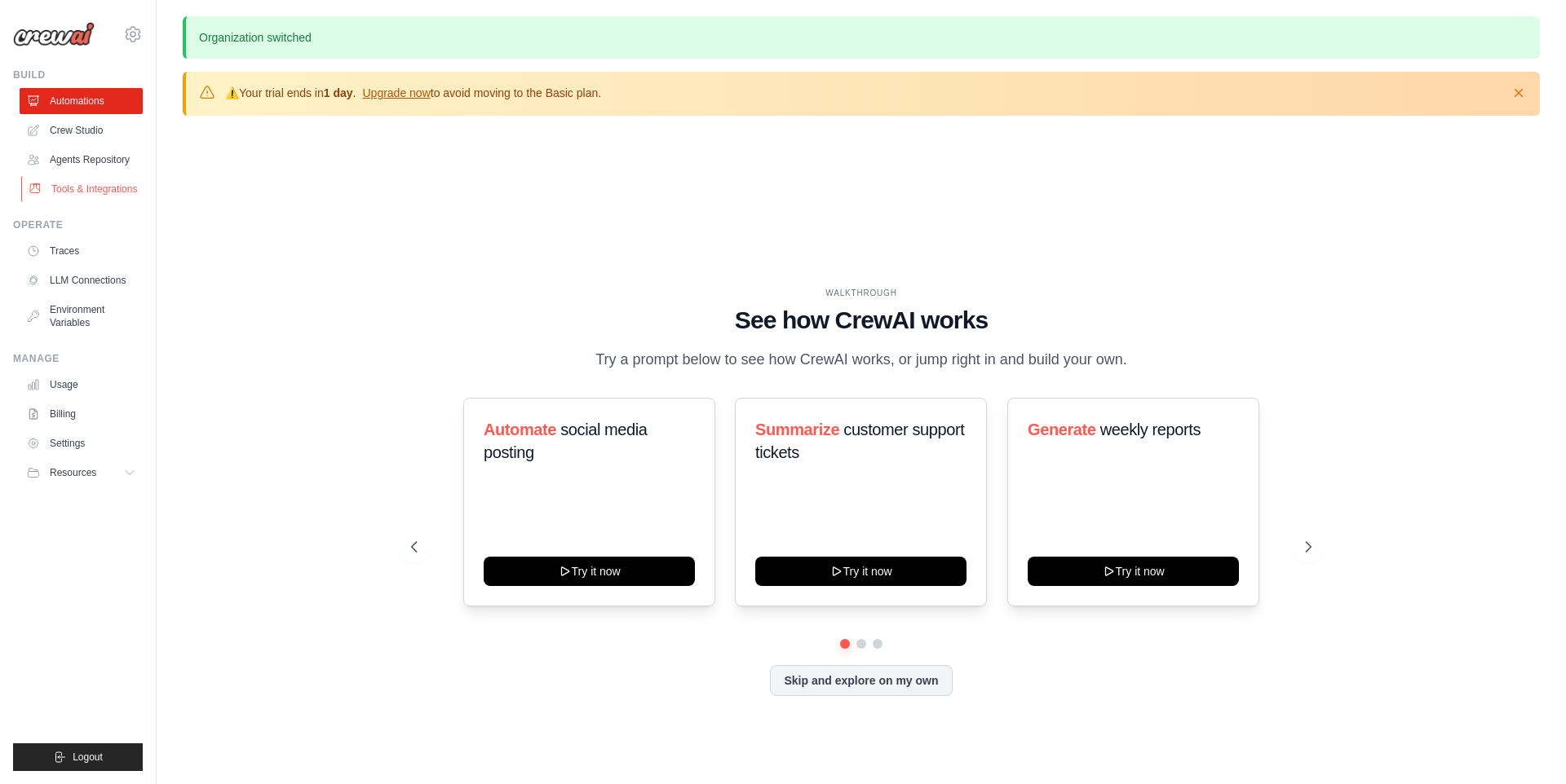
click at [69, 190] on link "Tools & Integrations" at bounding box center [82, 188] width 123 height 26
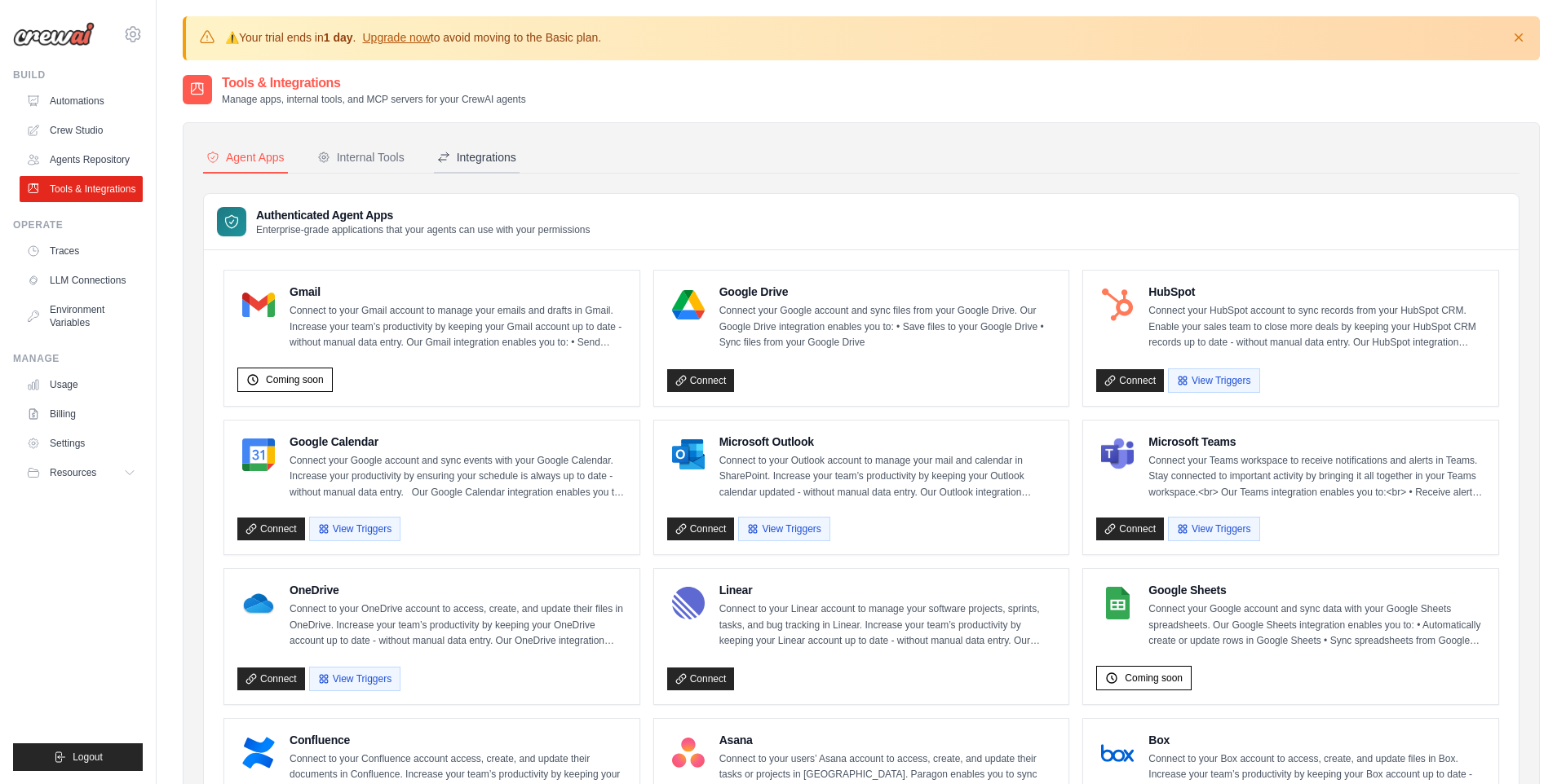
click at [466, 166] on button "Integrations" at bounding box center [477, 158] width 86 height 31
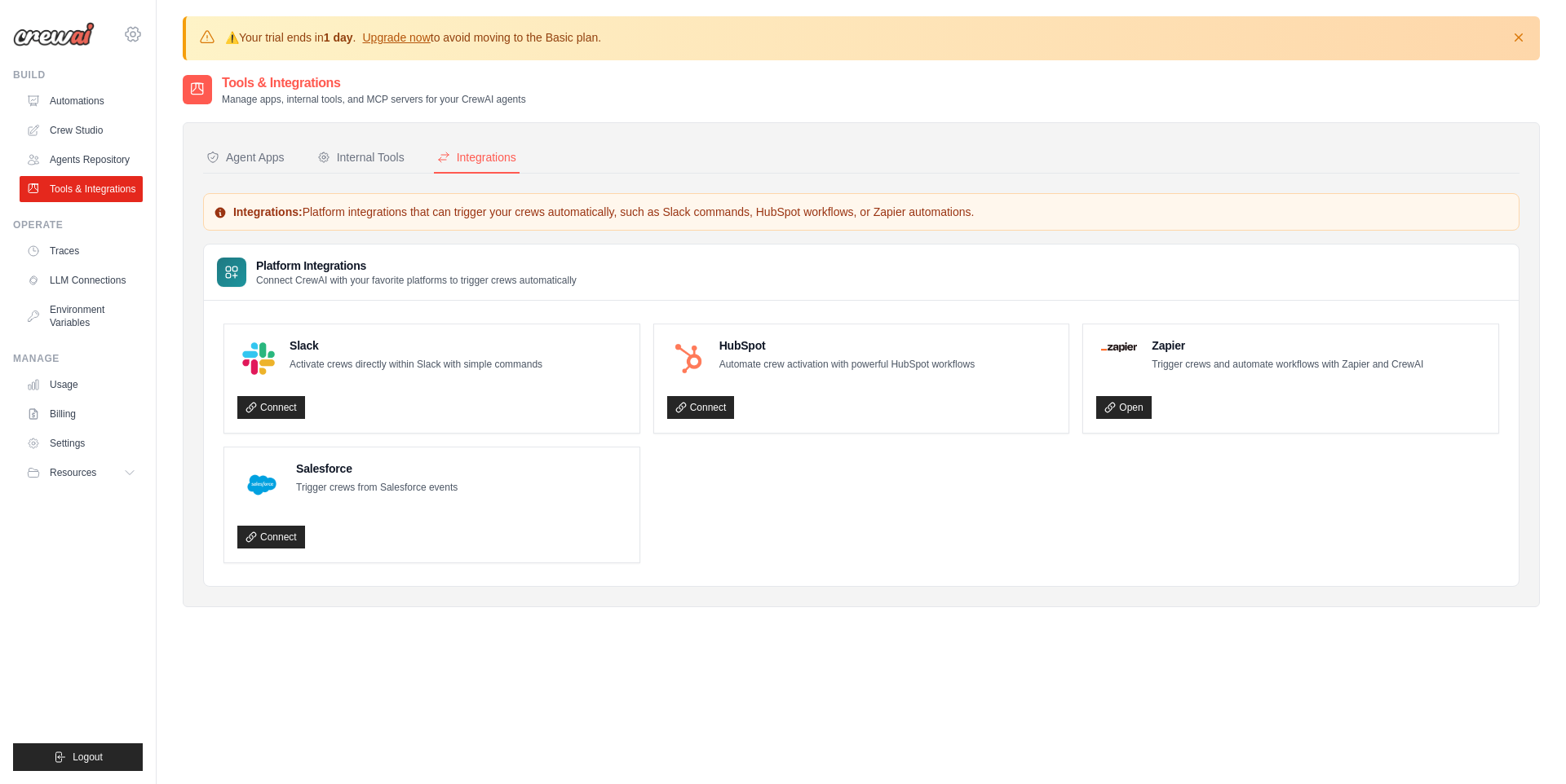
click at [131, 30] on icon at bounding box center [133, 34] width 19 height 19
click at [172, 107] on span "Prodapt" at bounding box center [202, 100] width 129 height 16
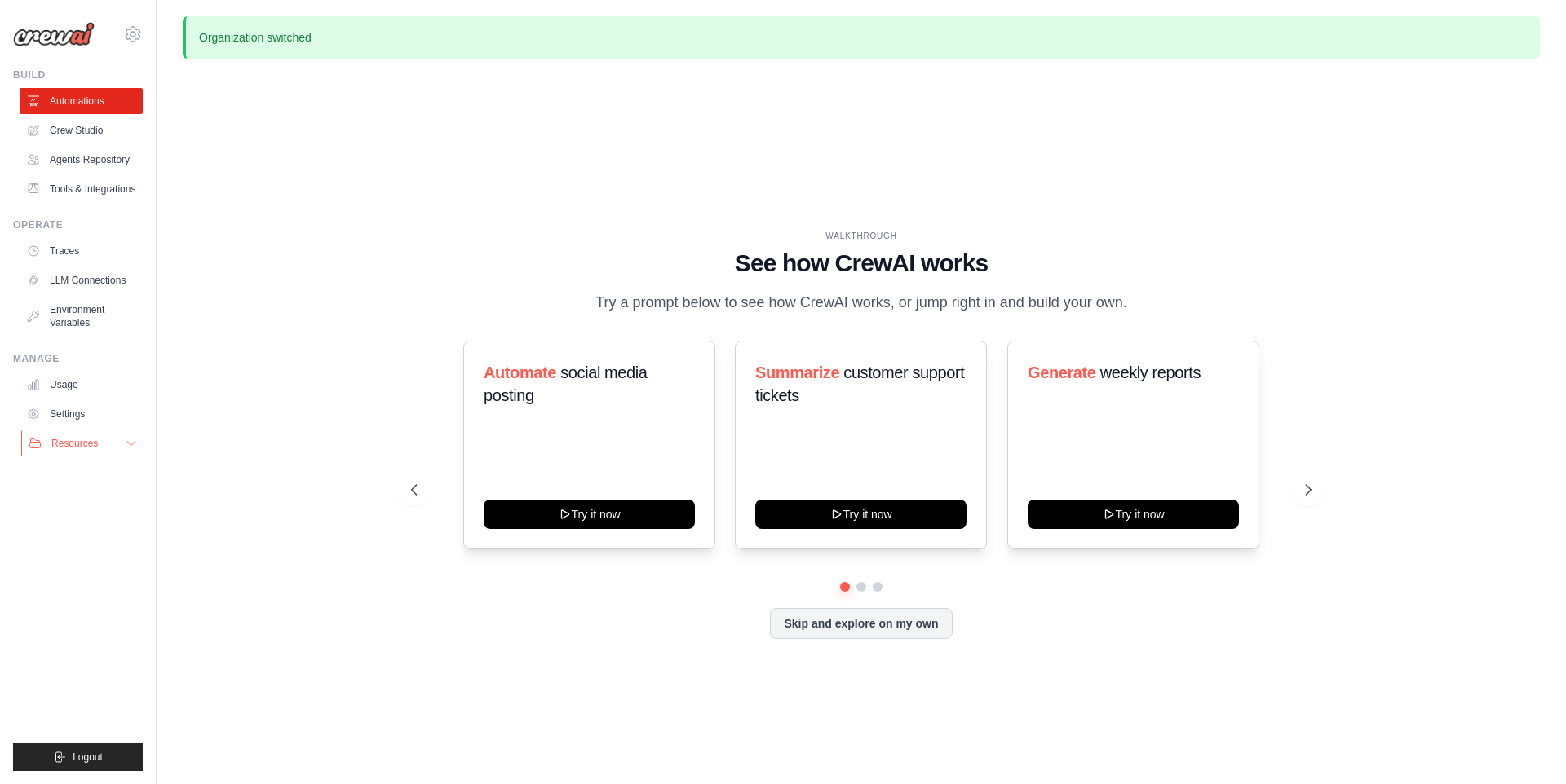
click at [88, 441] on span "Resources" at bounding box center [75, 444] width 47 height 13
click at [80, 386] on link "Usage" at bounding box center [82, 384] width 123 height 26
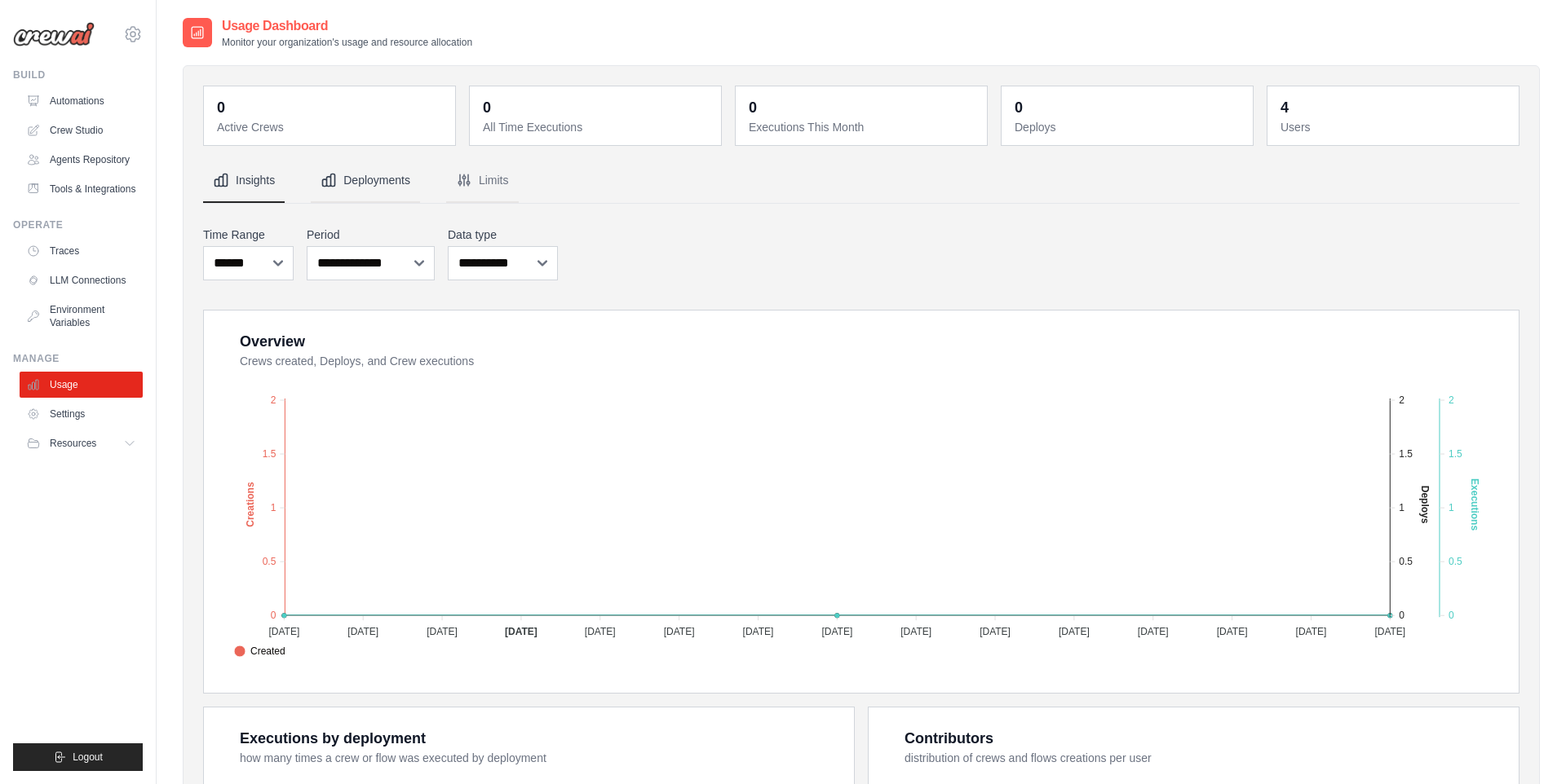
click at [379, 186] on button "Deployments" at bounding box center [365, 181] width 109 height 44
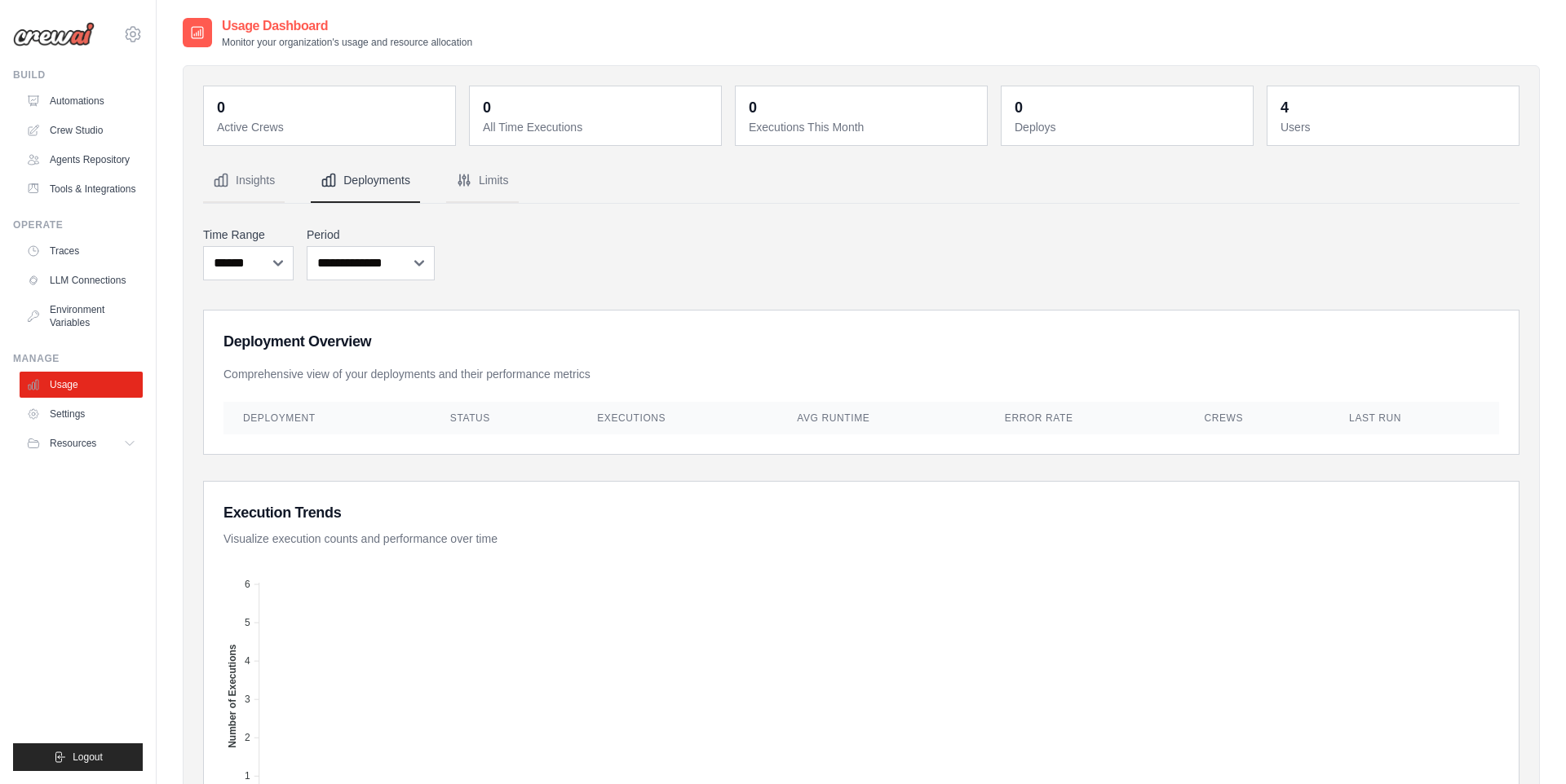
click at [523, 160] on nav "Insights Deployments Limits" at bounding box center [861, 181] width 1316 height 44
click at [497, 176] on button "Limits" at bounding box center [482, 181] width 73 height 44
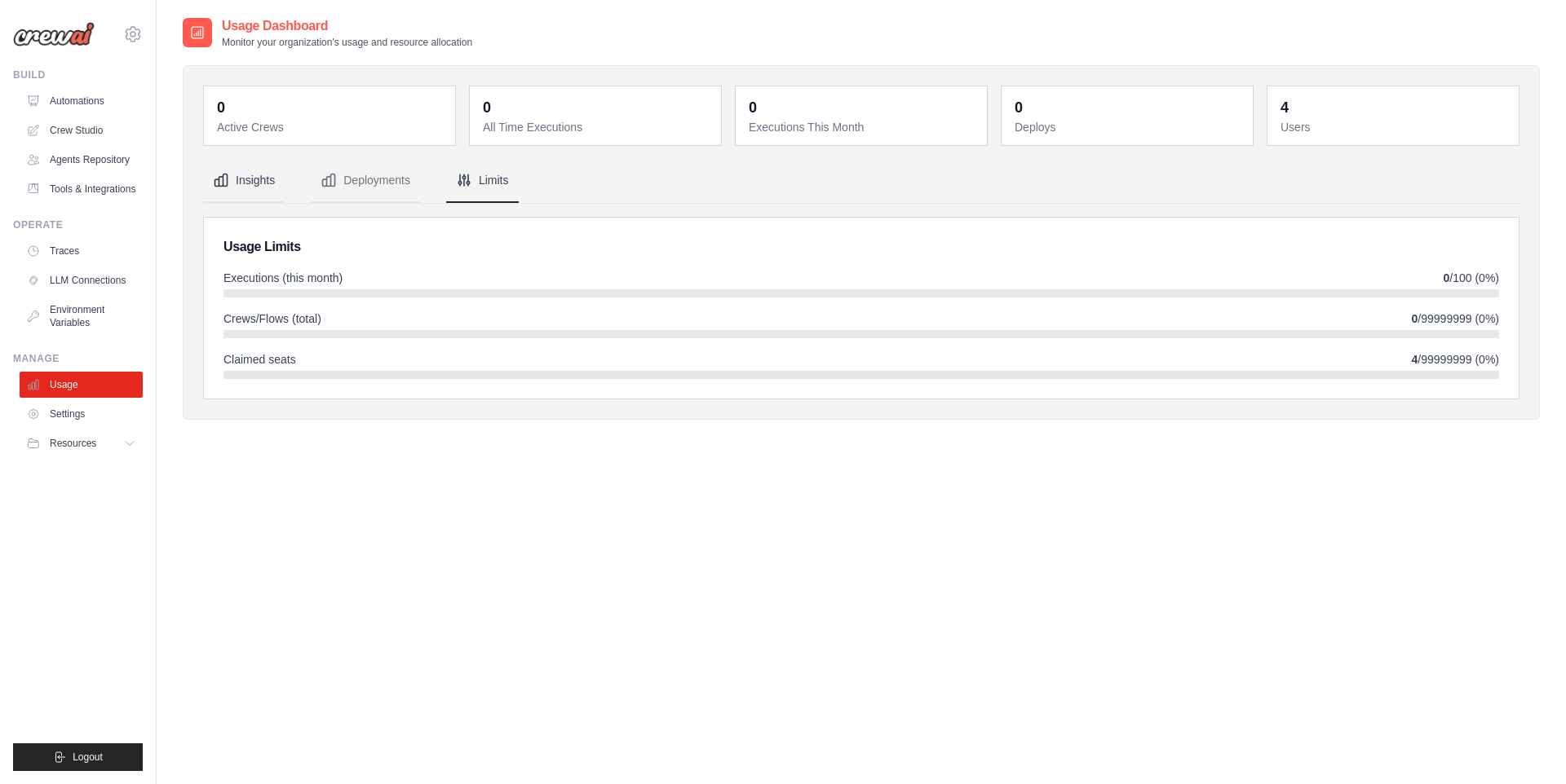
click at [213, 172] on icon "Tabs" at bounding box center [221, 180] width 16 height 16
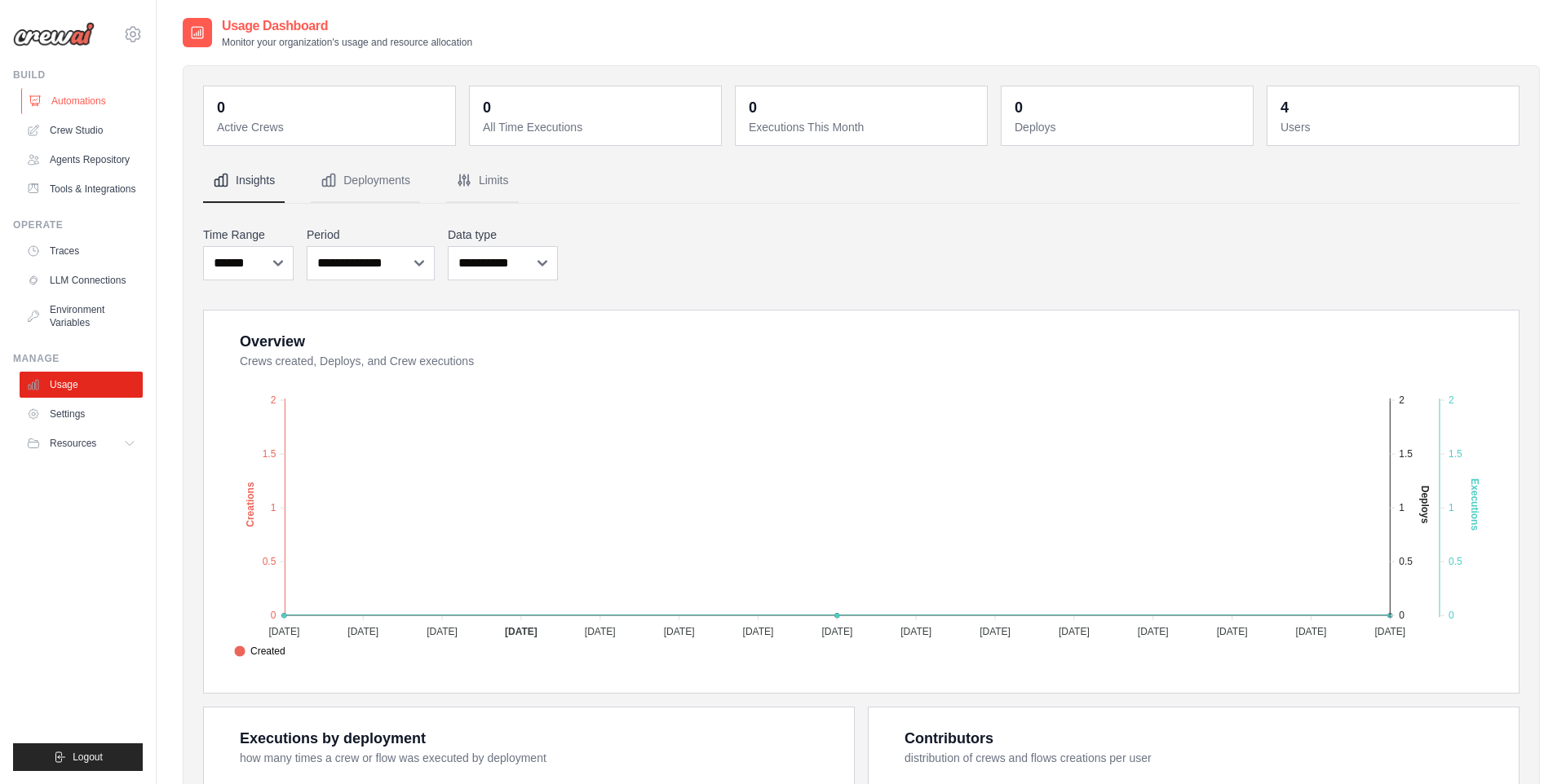
click at [102, 97] on link "Automations" at bounding box center [82, 100] width 123 height 26
